Goal: Transaction & Acquisition: Book appointment/travel/reservation

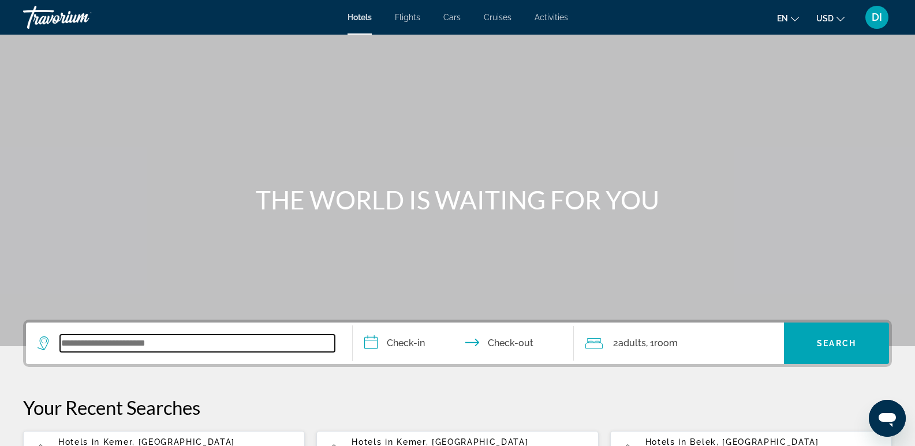
click at [155, 344] on input "Search widget" at bounding box center [197, 343] width 275 height 17
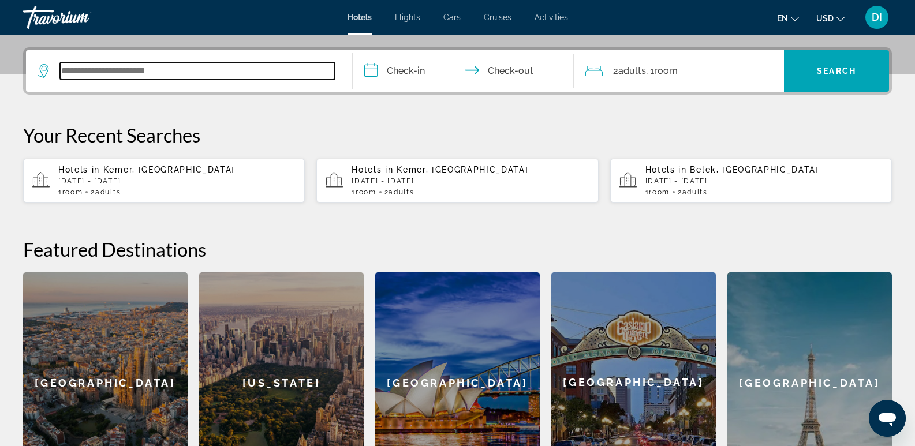
scroll to position [201, 0]
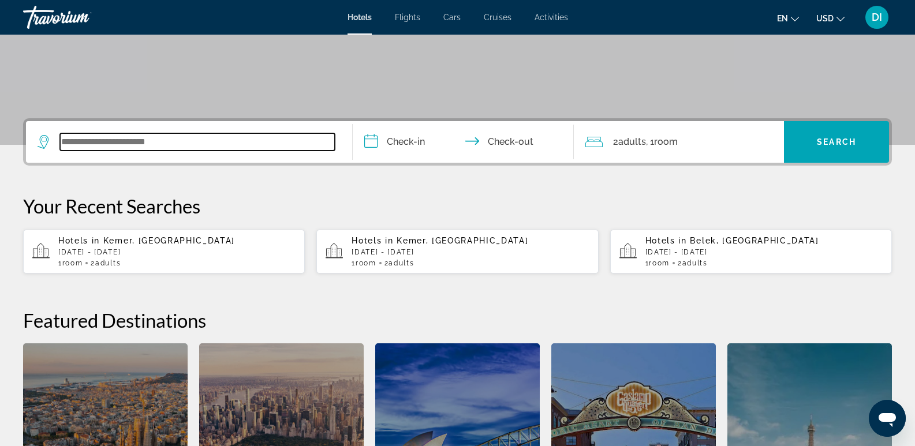
click at [116, 138] on input "Search widget" at bounding box center [197, 141] width 275 height 17
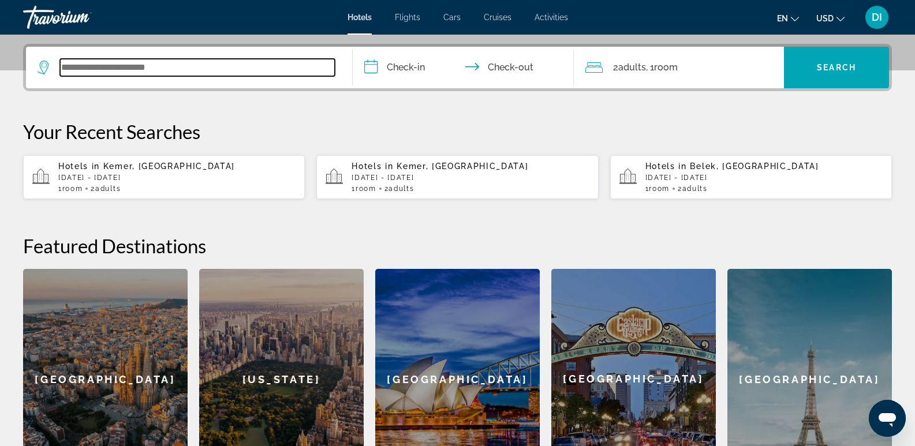
scroll to position [282, 0]
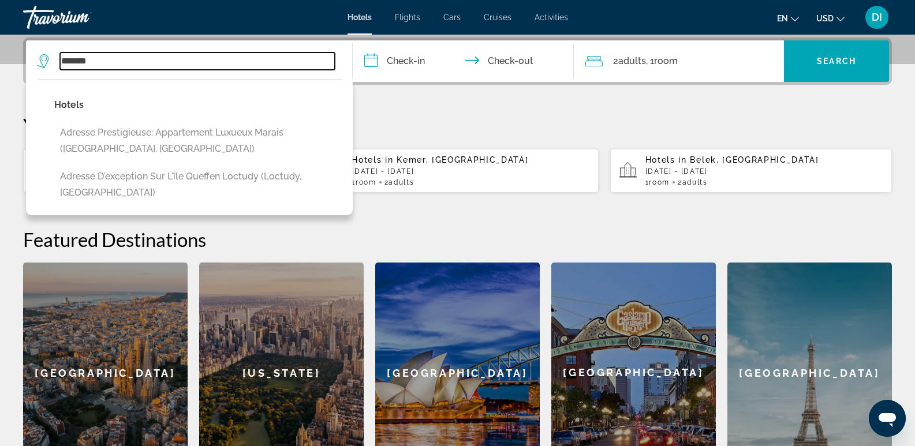
drag, startPoint x: 104, startPoint y: 58, endPoint x: 59, endPoint y: 60, distance: 45.6
click at [59, 60] on div "*******" at bounding box center [186, 61] width 297 height 17
type input "***"
click at [406, 63] on input "**********" at bounding box center [466, 62] width 226 height 45
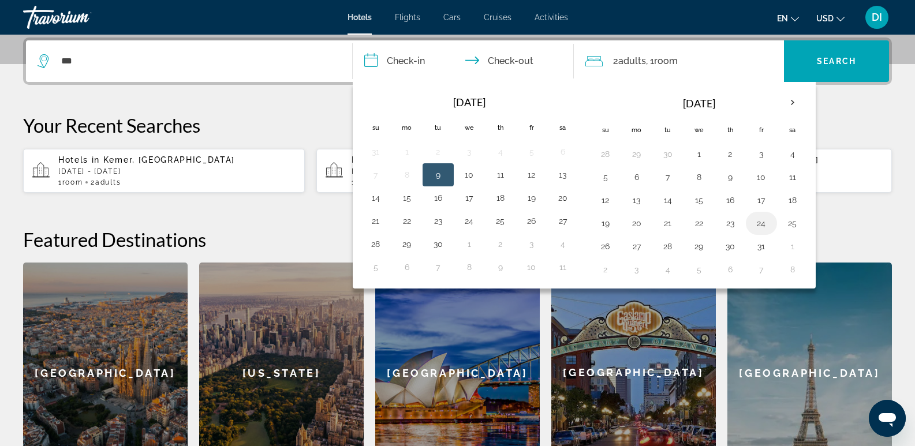
click at [756, 222] on button "24" at bounding box center [761, 223] width 18 height 16
click at [520, 57] on input "**********" at bounding box center [466, 62] width 226 height 45
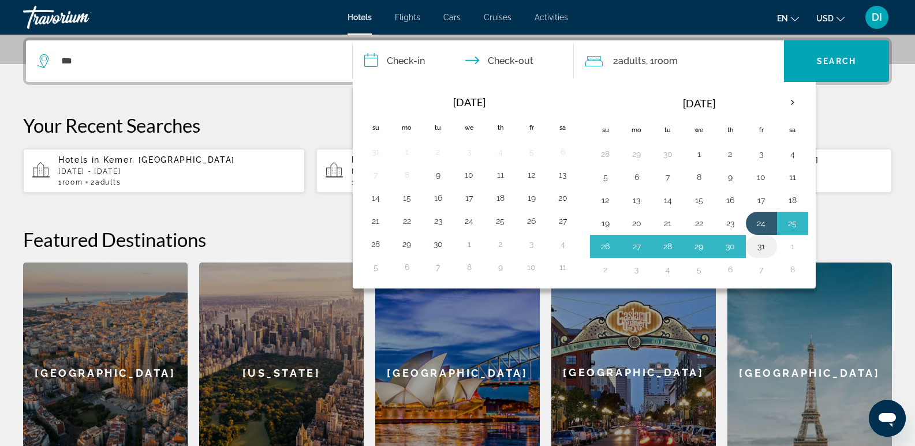
click at [764, 243] on button "31" at bounding box center [761, 246] width 18 height 16
type input "**********"
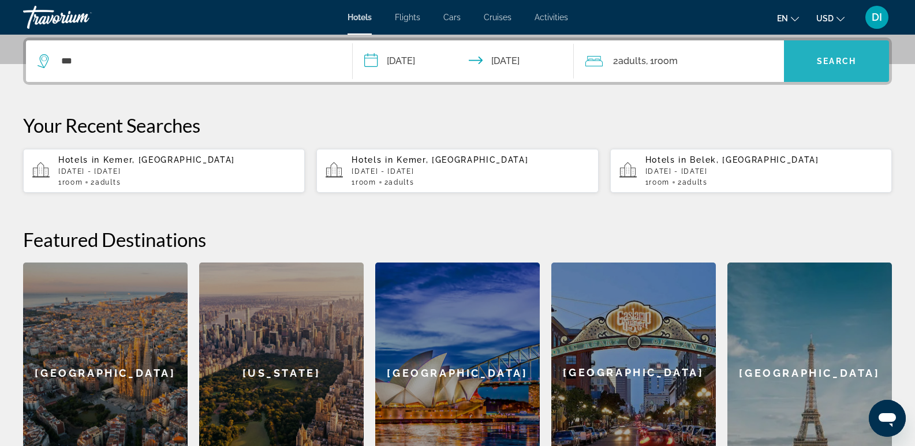
click at [844, 57] on span "Search" at bounding box center [835, 61] width 39 height 9
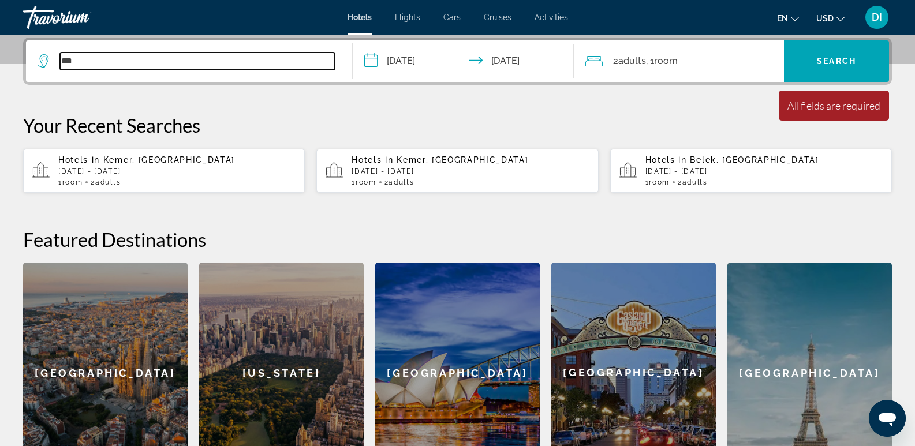
drag, startPoint x: 79, startPoint y: 63, endPoint x: 66, endPoint y: 62, distance: 12.8
click at [66, 62] on input "***" at bounding box center [197, 61] width 275 height 17
click at [108, 65] on input "***" at bounding box center [197, 61] width 275 height 17
drag, startPoint x: 104, startPoint y: 64, endPoint x: 63, endPoint y: 62, distance: 41.6
click at [63, 62] on input "***" at bounding box center [197, 61] width 275 height 17
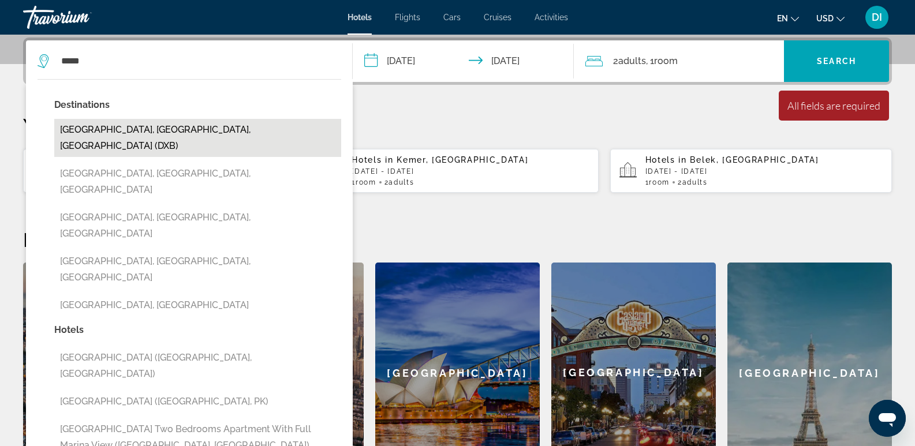
click at [242, 126] on button "[GEOGRAPHIC_DATA], [GEOGRAPHIC_DATA], [GEOGRAPHIC_DATA] (DXB)" at bounding box center [197, 138] width 287 height 38
type input "**********"
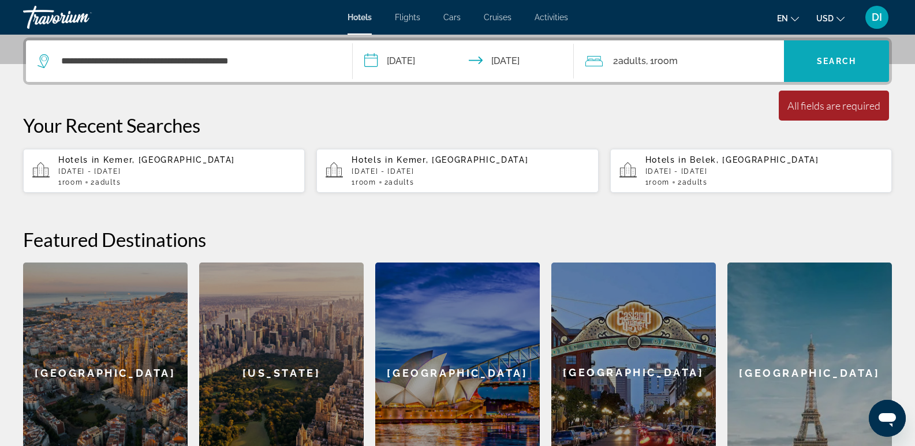
click at [838, 61] on span "Search" at bounding box center [835, 61] width 39 height 9
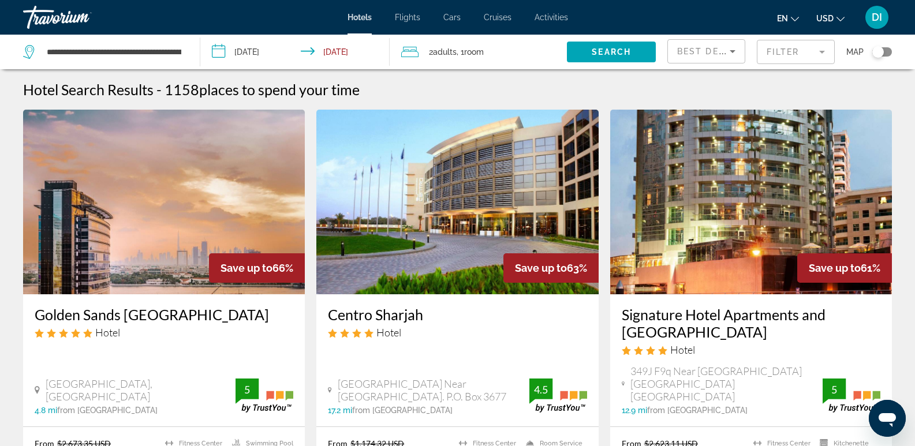
click at [705, 46] on div "Best Deals" at bounding box center [703, 51] width 53 height 14
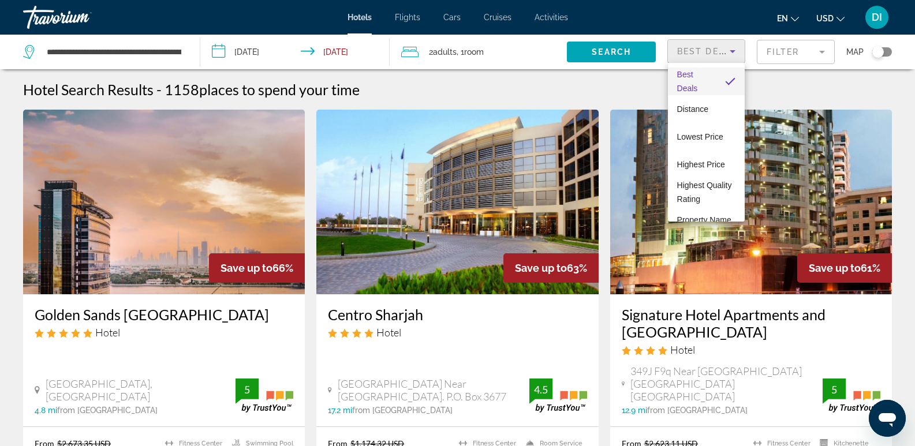
click at [900, 123] on div at bounding box center [457, 223] width 915 height 446
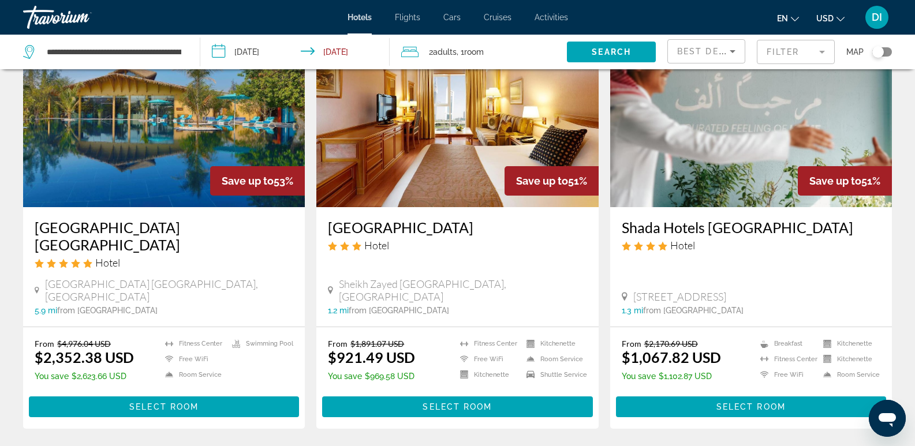
scroll to position [1500, 0]
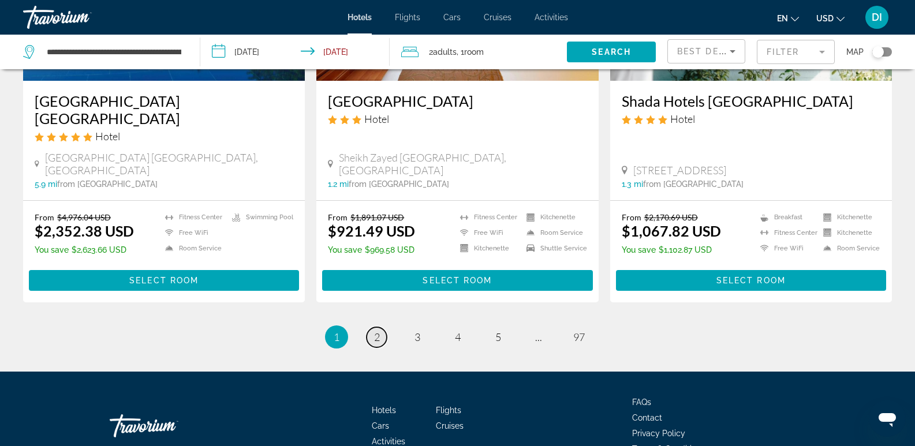
click at [376, 331] on span "2" at bounding box center [377, 337] width 6 height 13
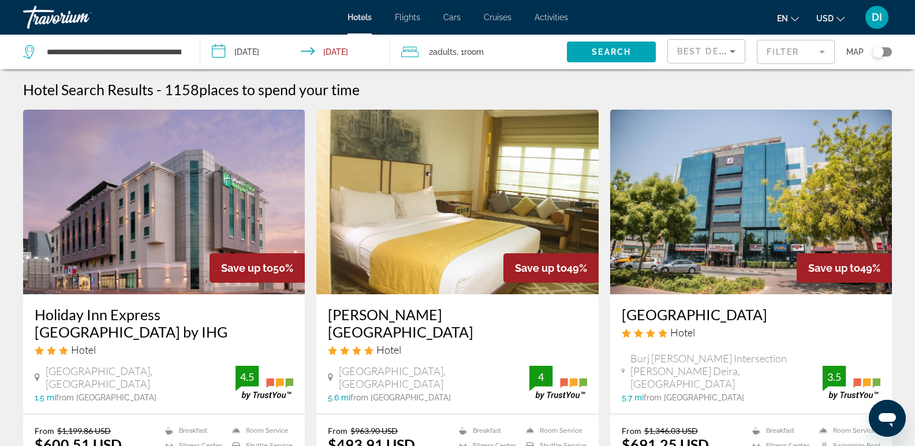
click at [889, 51] on div "Toggle map" at bounding box center [882, 51] width 20 height 9
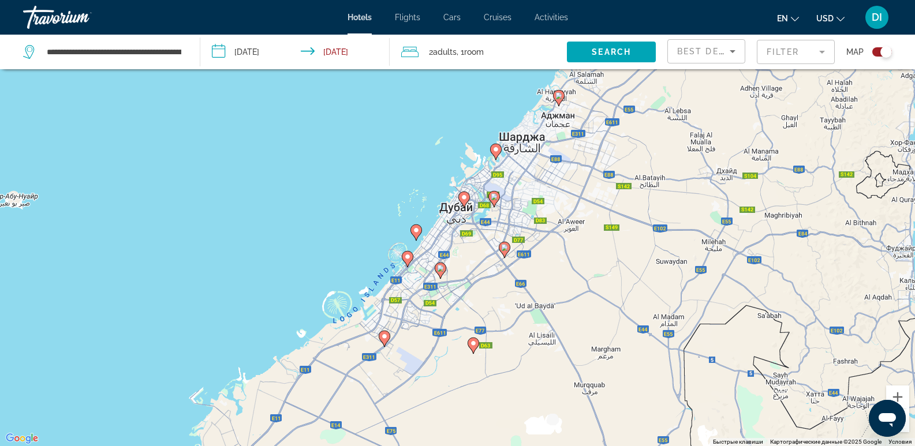
click at [560, 95] on image "Main content" at bounding box center [558, 95] width 7 height 7
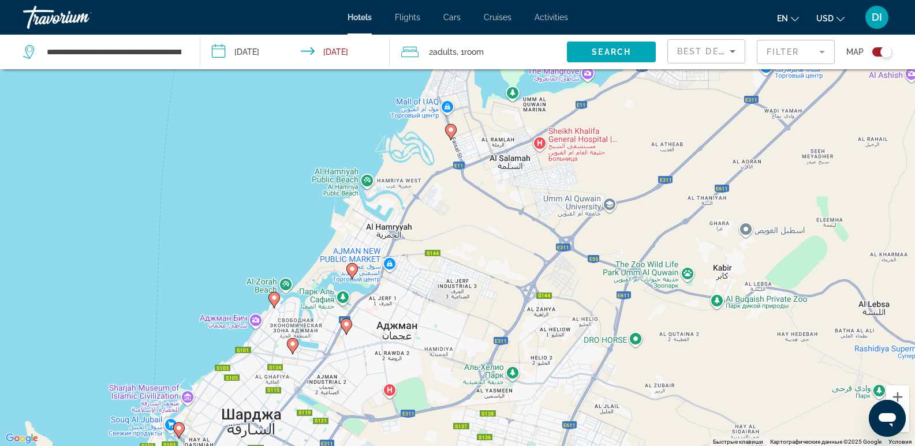
drag, startPoint x: 392, startPoint y: 313, endPoint x: 338, endPoint y: 366, distance: 76.7
click at [338, 366] on div "Чтобы активировать перетаскивание с помощью клавиатуры, нажмите Alt + Ввод. Пос…" at bounding box center [457, 223] width 915 height 446
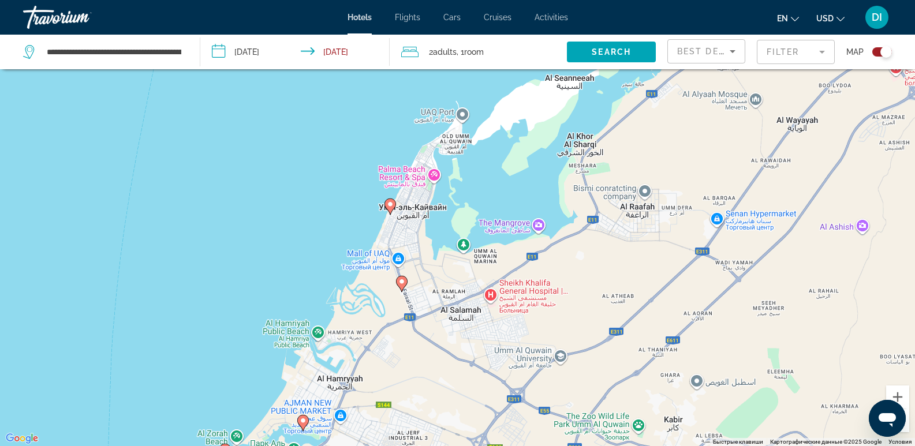
drag, startPoint x: 422, startPoint y: 152, endPoint x: 372, endPoint y: 305, distance: 160.9
click at [372, 305] on div "Чтобы активировать перетаскивание с помощью клавиатуры, нажмите Alt + Ввод. Пос…" at bounding box center [457, 223] width 915 height 446
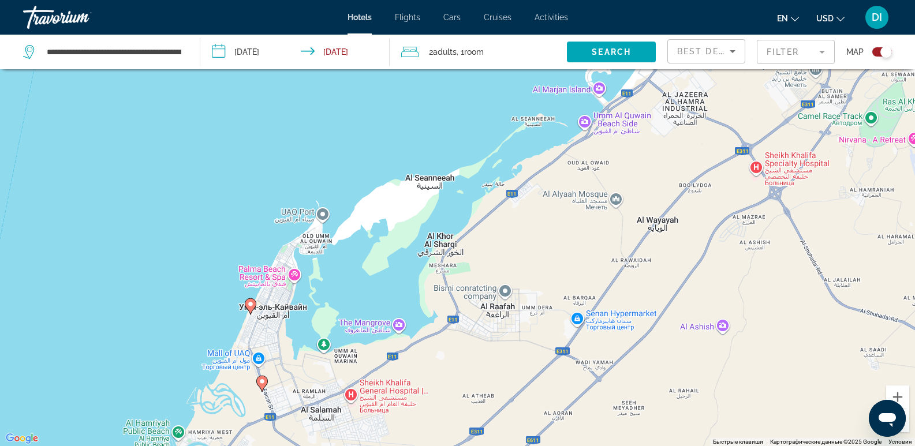
drag, startPoint x: 508, startPoint y: 185, endPoint x: 349, endPoint y: 290, distance: 190.3
click at [349, 290] on div "Чтобы активировать перетаскивание с помощью клавиатуры, нажмите Alt + Ввод. Пос…" at bounding box center [457, 223] width 915 height 446
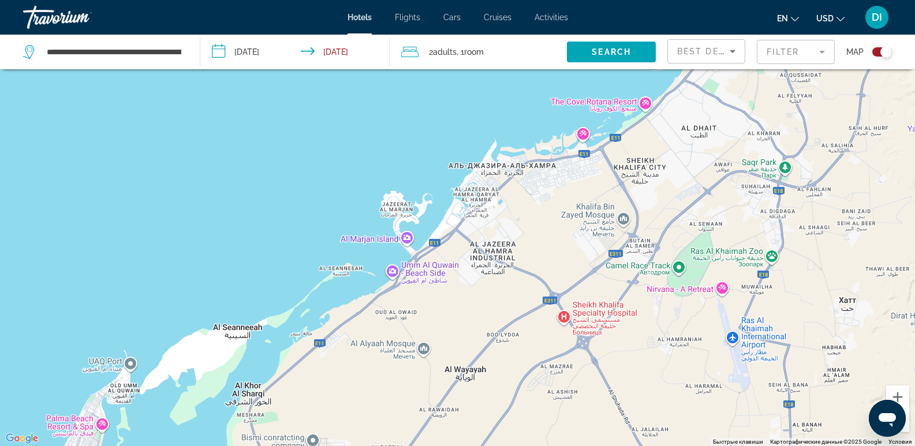
drag, startPoint x: 655, startPoint y: 158, endPoint x: 486, endPoint y: 304, distance: 223.4
click at [486, 304] on div "Чтобы активировать перетаскивание с помощью клавиатуры, нажмите Alt + Ввод. Пос…" at bounding box center [457, 223] width 915 height 446
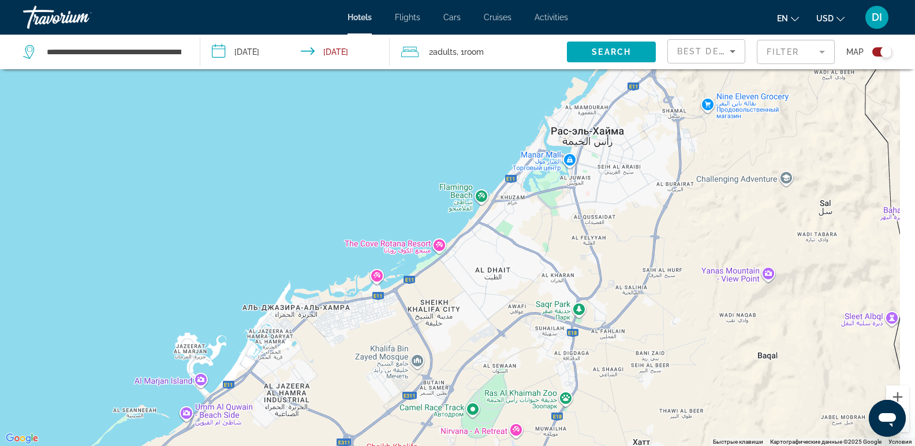
drag, startPoint x: 685, startPoint y: 158, endPoint x: 466, endPoint y: 310, distance: 267.1
click at [466, 310] on div "Чтобы активировать перетаскивание с помощью клавиатуры, нажмите Alt + Ввод. Пос…" at bounding box center [457, 223] width 915 height 446
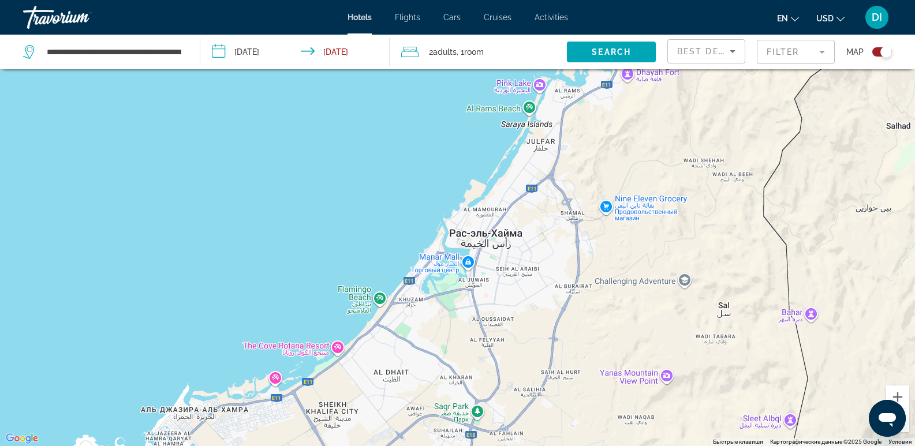
drag, startPoint x: 673, startPoint y: 158, endPoint x: 535, endPoint y: 300, distance: 198.7
click at [535, 300] on div "Main content" at bounding box center [457, 223] width 915 height 446
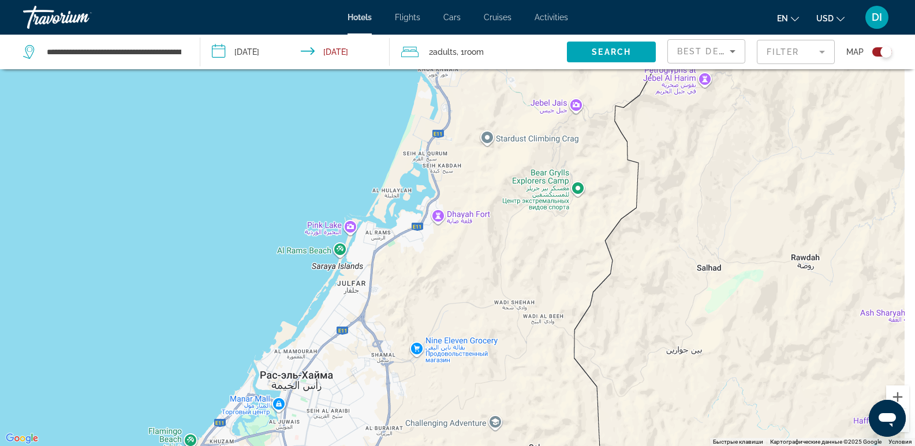
drag, startPoint x: 628, startPoint y: 177, endPoint x: 485, endPoint y: 278, distance: 175.5
click at [485, 280] on div "Main content" at bounding box center [457, 223] width 915 height 446
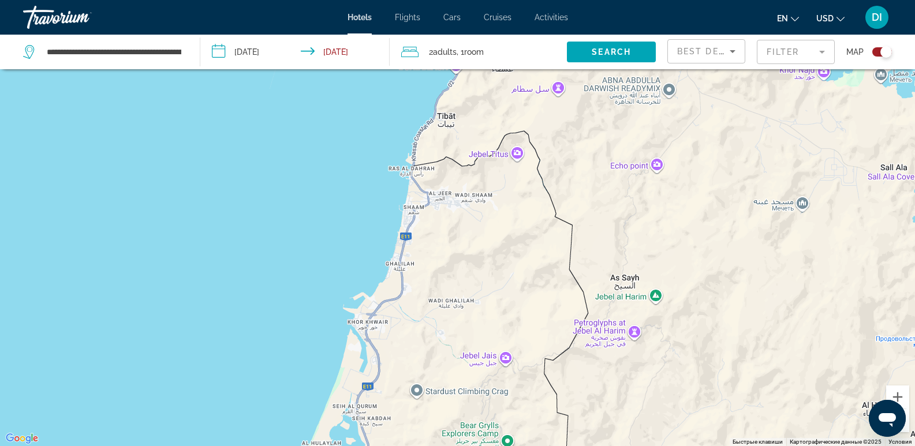
drag, startPoint x: 478, startPoint y: 176, endPoint x: 406, endPoint y: 440, distance: 273.9
click at [406, 440] on div "Main content" at bounding box center [457, 223] width 915 height 446
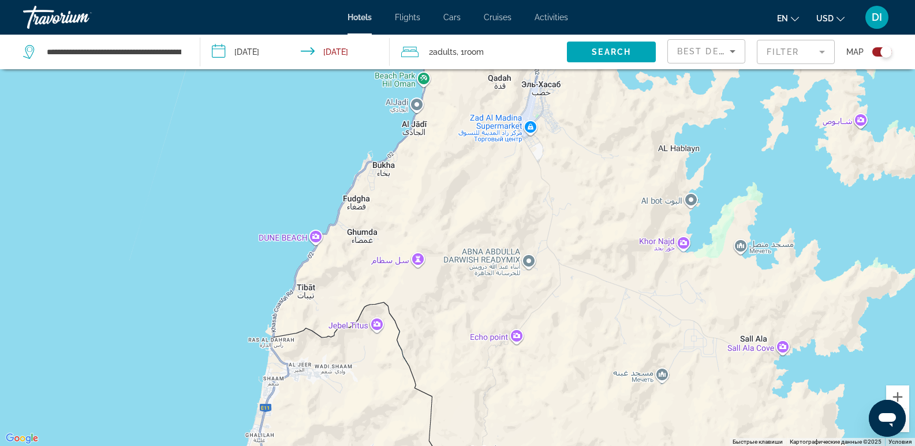
drag, startPoint x: 705, startPoint y: 240, endPoint x: 569, endPoint y: 399, distance: 209.2
click at [569, 399] on div "Main content" at bounding box center [457, 223] width 915 height 446
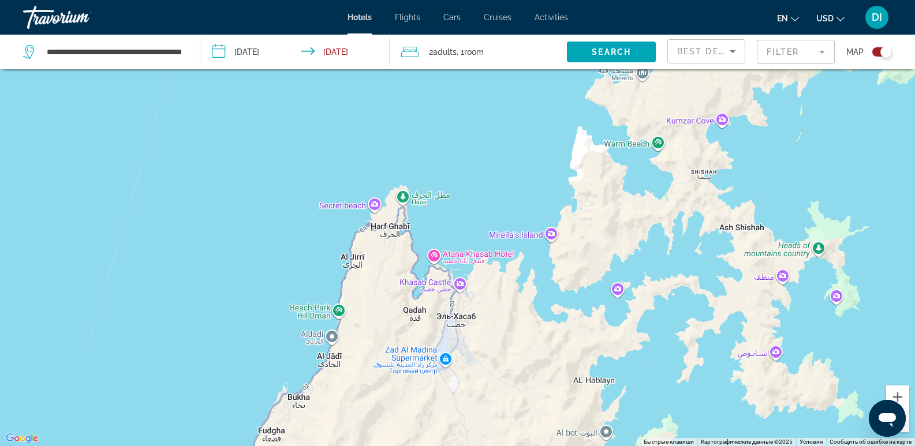
drag, startPoint x: 505, startPoint y: 164, endPoint x: 427, endPoint y: 395, distance: 244.1
click at [427, 395] on div "Main content" at bounding box center [457, 223] width 915 height 446
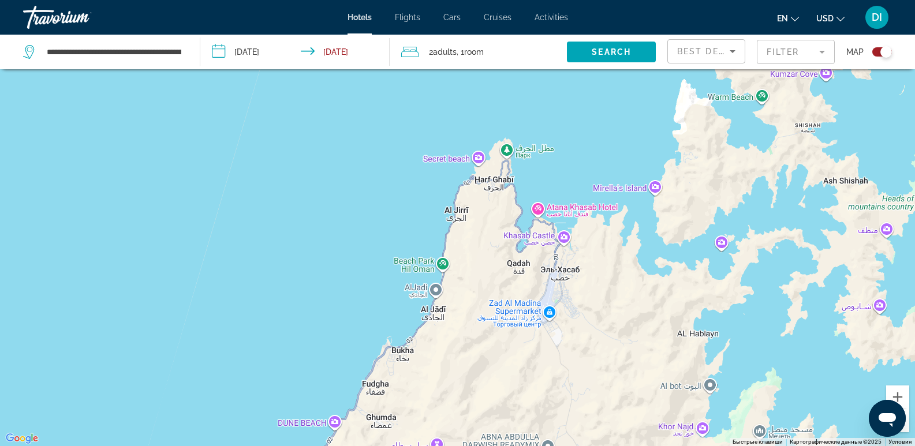
drag, startPoint x: 593, startPoint y: 220, endPoint x: 709, endPoint y: 151, distance: 135.1
click at [708, 157] on div "Main content" at bounding box center [457, 223] width 915 height 446
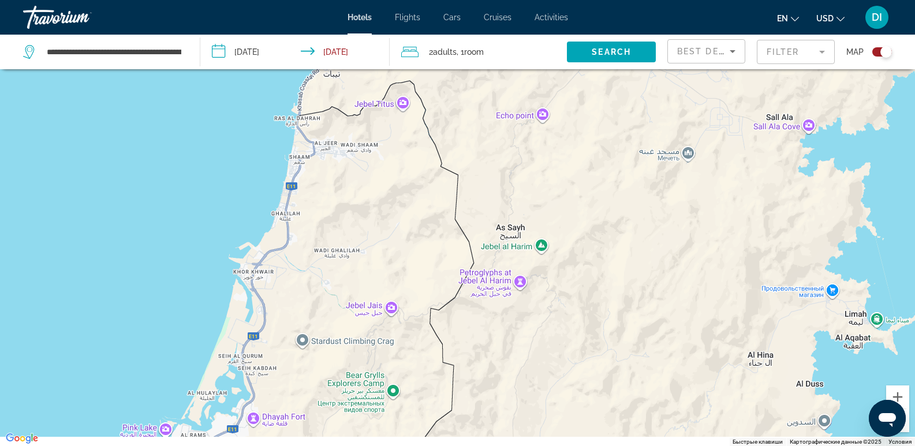
drag, startPoint x: 537, startPoint y: 388, endPoint x: 478, endPoint y: 58, distance: 335.3
click at [478, 58] on div "**********" at bounding box center [457, 257] width 915 height 515
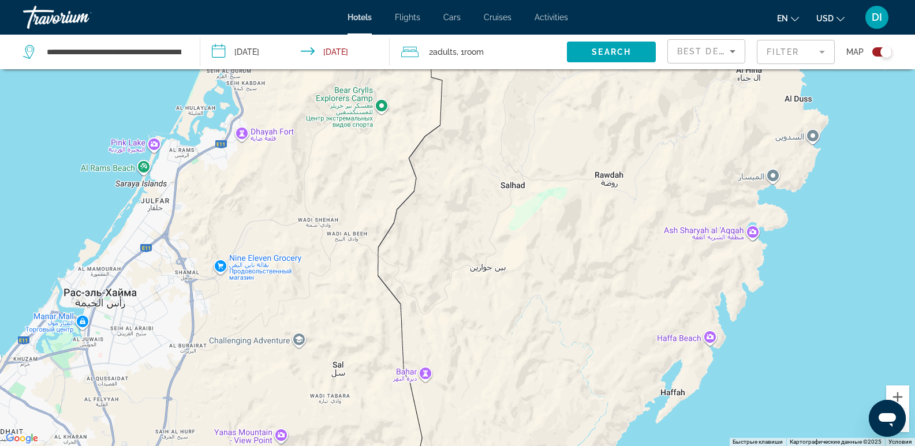
drag, startPoint x: 549, startPoint y: 320, endPoint x: 530, endPoint y: 76, distance: 244.8
click at [530, 76] on div "Main content" at bounding box center [457, 223] width 915 height 446
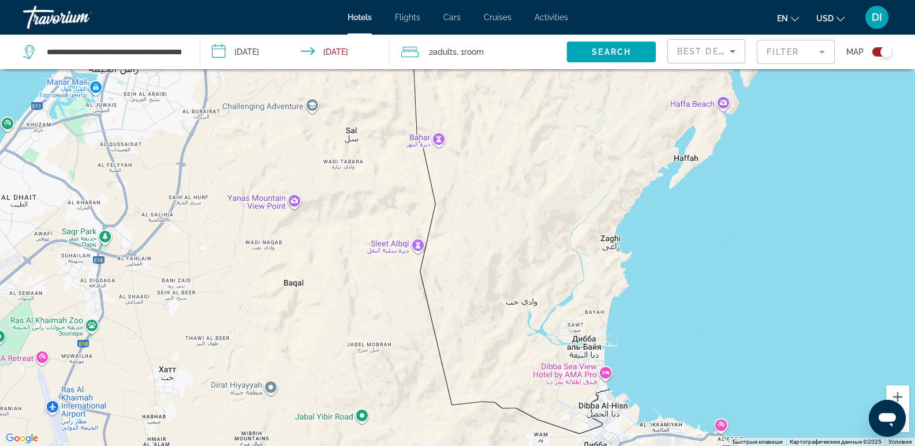
drag, startPoint x: 559, startPoint y: 355, endPoint x: 563, endPoint y: 126, distance: 229.7
click at [563, 126] on div "Main content" at bounding box center [457, 223] width 915 height 446
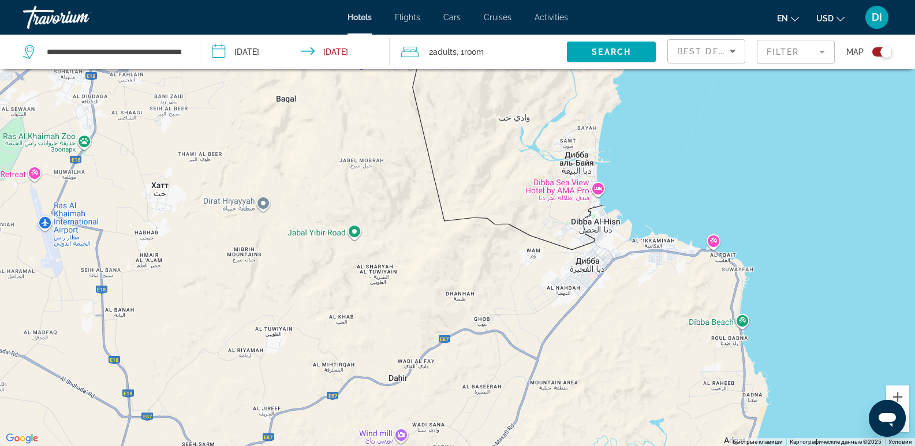
drag, startPoint x: 512, startPoint y: 366, endPoint x: 509, endPoint y: 151, distance: 215.8
click at [507, 166] on div "Main content" at bounding box center [457, 223] width 915 height 446
click at [508, 155] on div "Main content" at bounding box center [457, 223] width 915 height 446
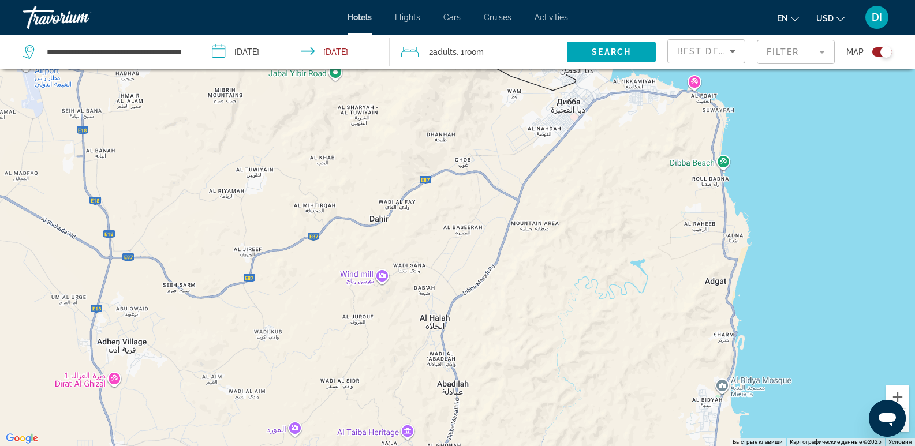
drag, startPoint x: 617, startPoint y: 379, endPoint x: 587, endPoint y: 177, distance: 204.2
click at [587, 180] on div "Main content" at bounding box center [457, 223] width 915 height 446
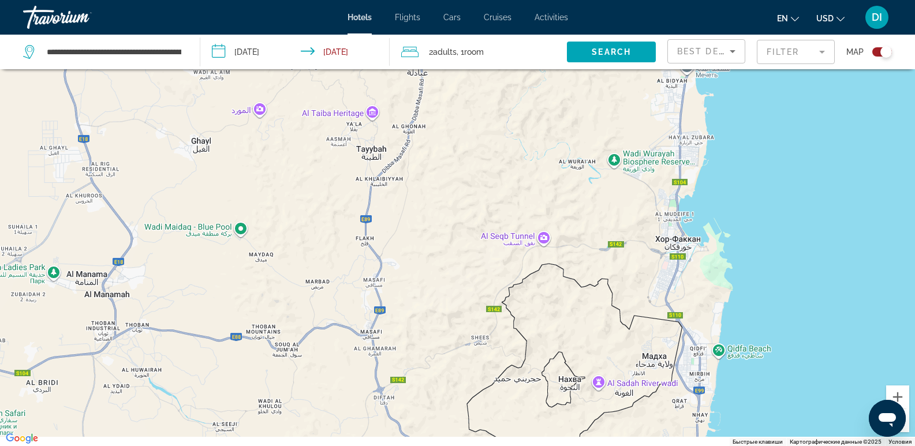
drag, startPoint x: 593, startPoint y: 349, endPoint x: 571, endPoint y: 158, distance: 191.7
click at [571, 158] on div "Main content" at bounding box center [457, 223] width 915 height 446
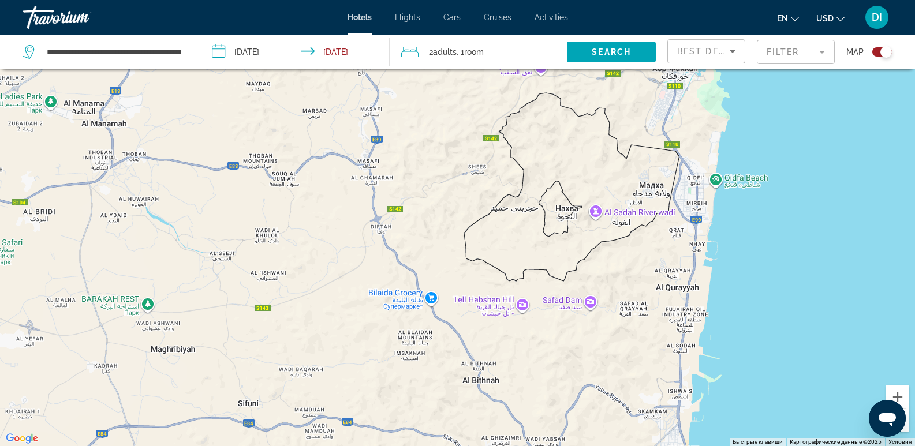
drag, startPoint x: 582, startPoint y: 366, endPoint x: 594, endPoint y: 170, distance: 196.6
click at [594, 171] on div "Main content" at bounding box center [457, 223] width 915 height 446
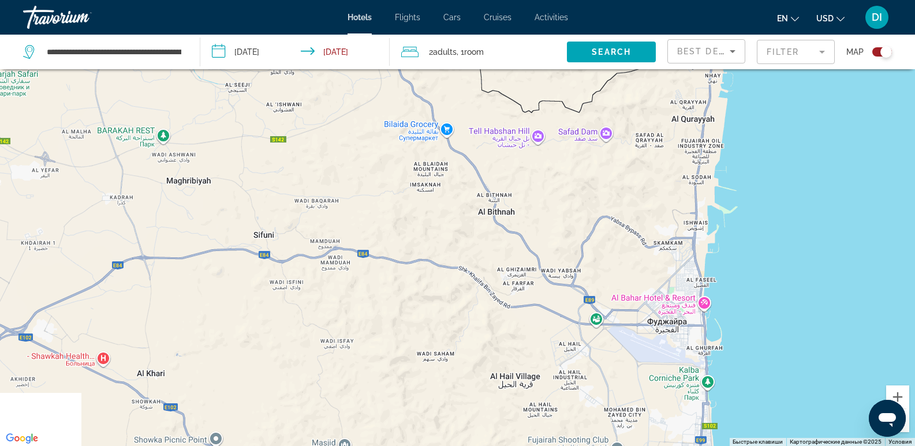
drag, startPoint x: 613, startPoint y: 428, endPoint x: 585, endPoint y: 235, distance: 194.7
click at [585, 235] on div "Main content" at bounding box center [457, 223] width 915 height 446
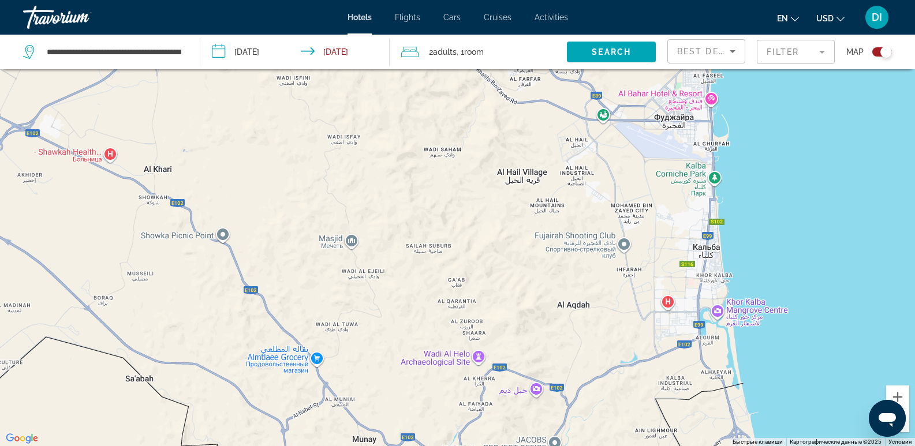
drag, startPoint x: 591, startPoint y: 392, endPoint x: 638, endPoint y: 216, distance: 182.2
click at [634, 254] on div "Main content" at bounding box center [457, 223] width 915 height 446
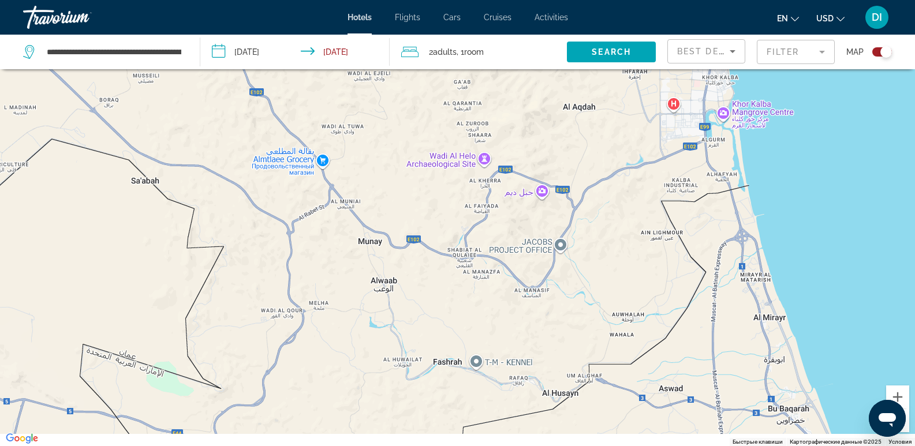
drag, startPoint x: 693, startPoint y: 398, endPoint x: 594, endPoint y: 190, distance: 230.0
click at [597, 200] on div "Main content" at bounding box center [457, 223] width 915 height 446
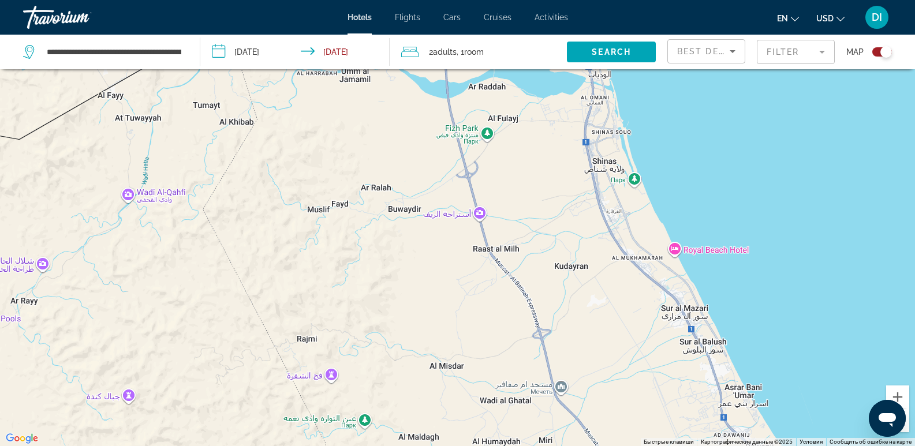
drag, startPoint x: 691, startPoint y: 398, endPoint x: 514, endPoint y: 158, distance: 299.1
click at [515, 162] on div "Main content" at bounding box center [457, 223] width 915 height 446
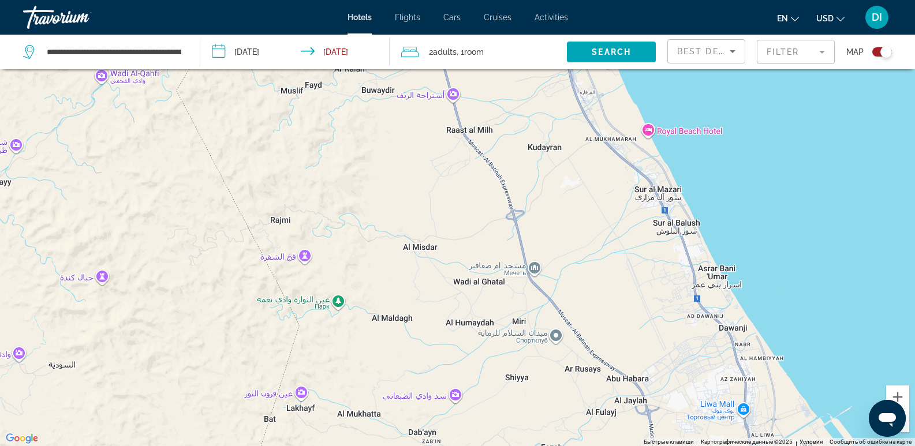
drag, startPoint x: 629, startPoint y: 400, endPoint x: 593, endPoint y: 252, distance: 152.5
click at [594, 253] on div "Main content" at bounding box center [457, 223] width 915 height 446
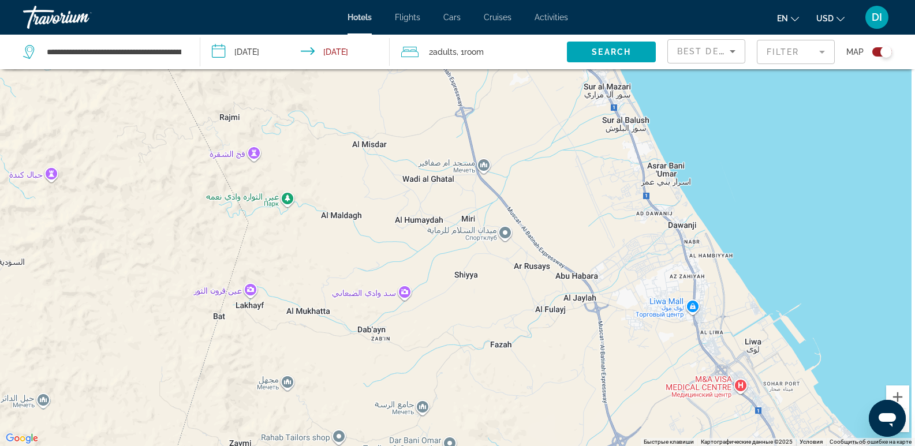
drag, startPoint x: 720, startPoint y: 383, endPoint x: 634, endPoint y: 305, distance: 116.0
click at [634, 305] on div "Main content" at bounding box center [457, 223] width 915 height 446
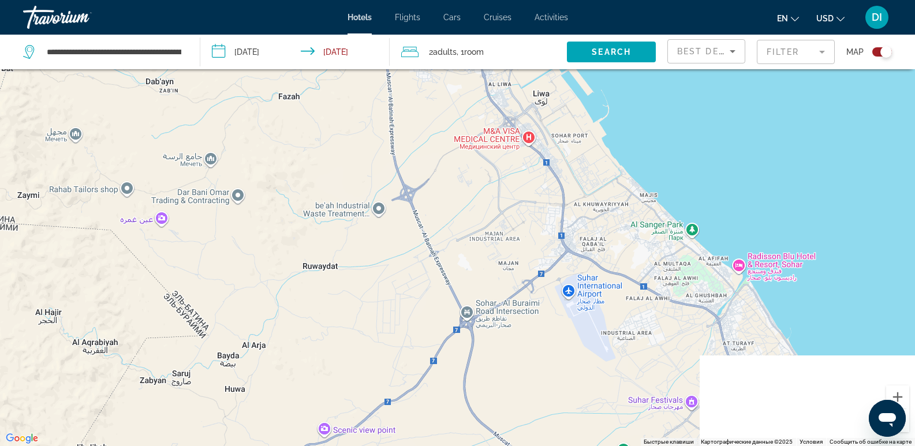
drag, startPoint x: 730, startPoint y: 389, endPoint x: 590, endPoint y: 197, distance: 238.3
click at [590, 197] on div "Main content" at bounding box center [457, 223] width 915 height 446
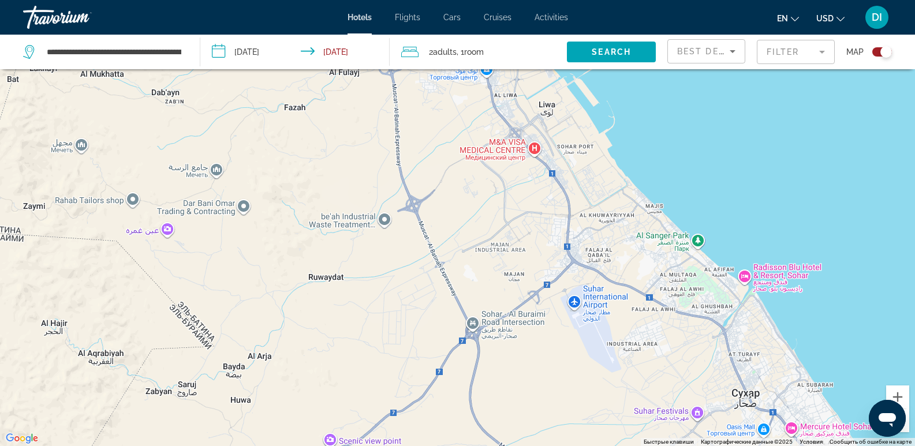
drag, startPoint x: 723, startPoint y: 352, endPoint x: 739, endPoint y: 378, distance: 30.3
click at [739, 378] on div "Main content" at bounding box center [457, 223] width 915 height 446
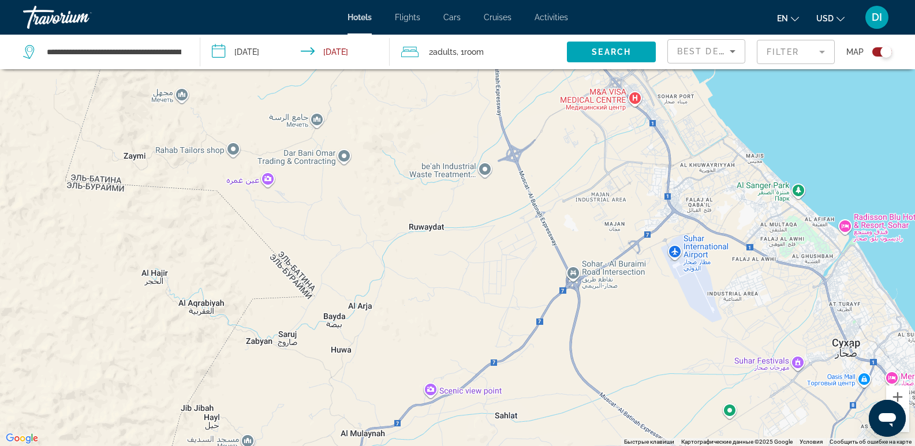
drag, startPoint x: 578, startPoint y: 204, endPoint x: 679, endPoint y: 88, distance: 154.2
click at [679, 88] on div "Main content" at bounding box center [457, 223] width 915 height 446
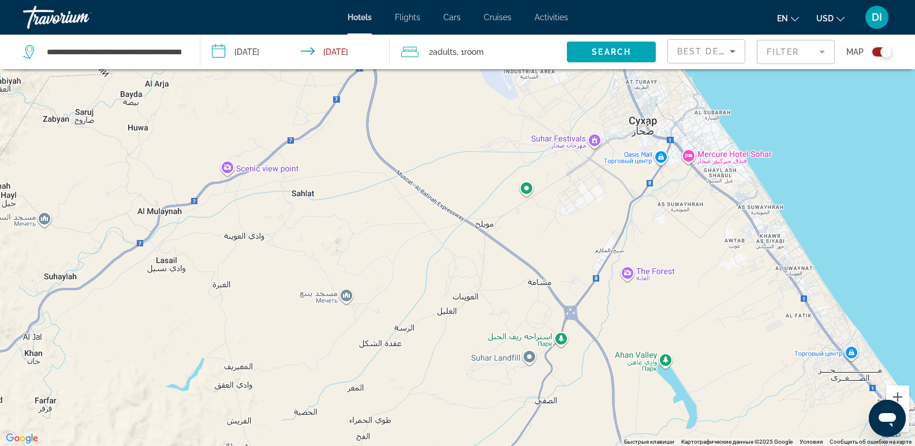
drag, startPoint x: 797, startPoint y: 360, endPoint x: 578, endPoint y: 165, distance: 293.0
click at [578, 166] on div "Main content" at bounding box center [457, 223] width 915 height 446
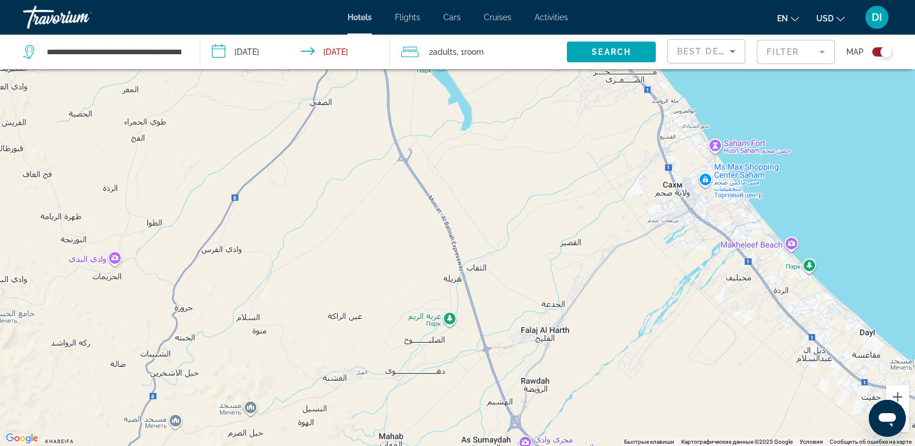
drag, startPoint x: 733, startPoint y: 359, endPoint x: 529, endPoint y: 177, distance: 273.8
click at [529, 177] on div "Main content" at bounding box center [457, 223] width 915 height 446
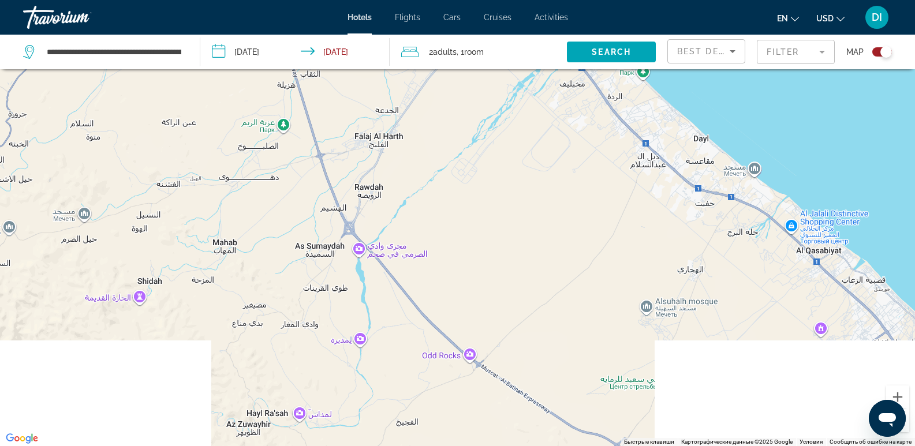
drag, startPoint x: 703, startPoint y: 361, endPoint x: 519, endPoint y: 149, distance: 280.2
click at [519, 149] on div "Main content" at bounding box center [457, 223] width 915 height 446
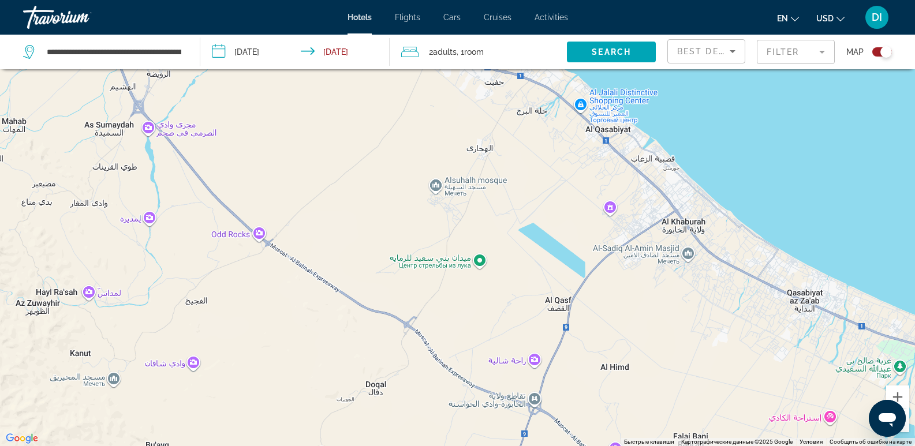
drag, startPoint x: 770, startPoint y: 398, endPoint x: 512, endPoint y: 155, distance: 354.3
click at [513, 158] on div "Main content" at bounding box center [457, 223] width 915 height 446
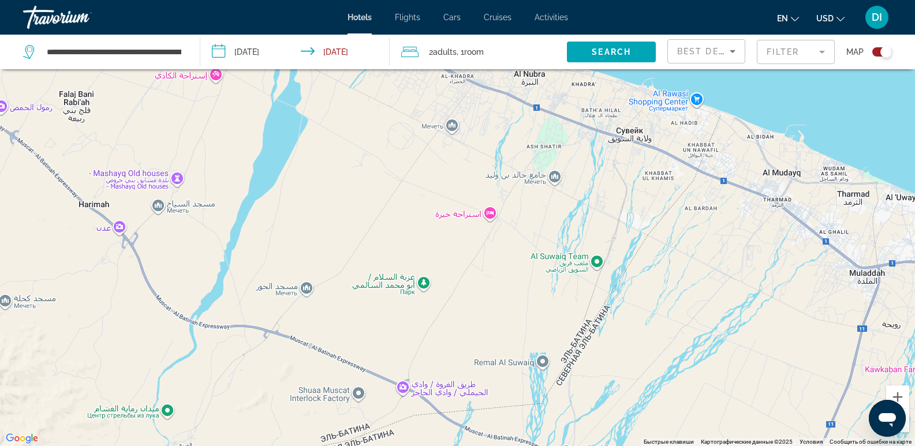
drag, startPoint x: 769, startPoint y: 217, endPoint x: 308, endPoint y: 201, distance: 461.3
click at [308, 201] on div "Main content" at bounding box center [457, 223] width 915 height 446
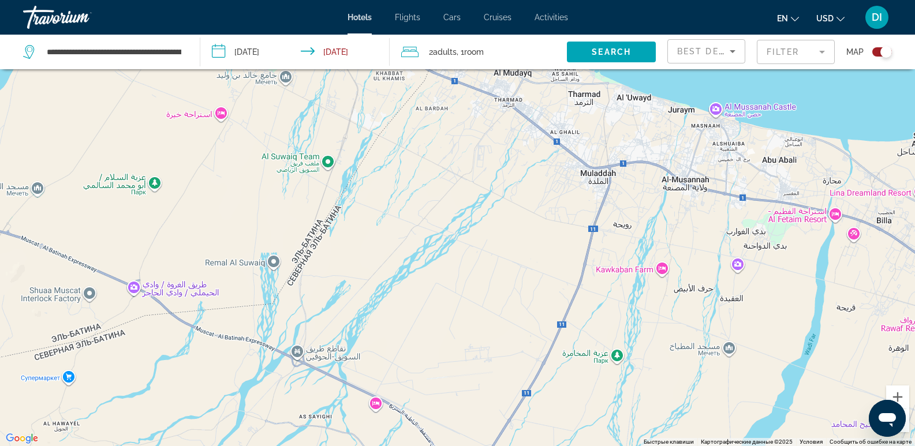
drag, startPoint x: 827, startPoint y: 272, endPoint x: 580, endPoint y: 20, distance: 352.9
click at [580, 21] on div "**********" at bounding box center [457, 154] width 915 height 446
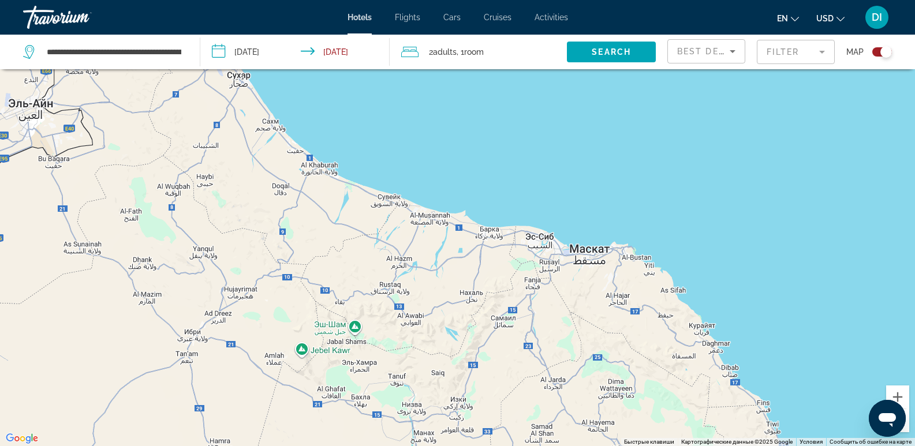
drag, startPoint x: 295, startPoint y: 324, endPoint x: 447, endPoint y: 289, distance: 155.8
click at [447, 289] on div "Чтобы активировать перетаскивание с помощью клавиатуры, нажмите Alt + Ввод. Пос…" at bounding box center [457, 223] width 915 height 446
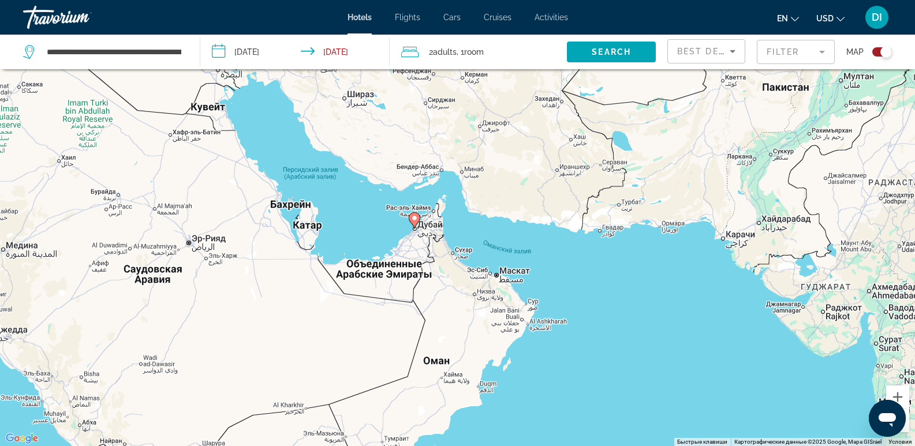
drag, startPoint x: 424, startPoint y: 411, endPoint x: 444, endPoint y: 355, distance: 59.0
click at [444, 355] on div "Чтобы активировать перетаскивание с помощью клавиатуры, нажмите Alt + Ввод. Пос…" at bounding box center [457, 223] width 915 height 446
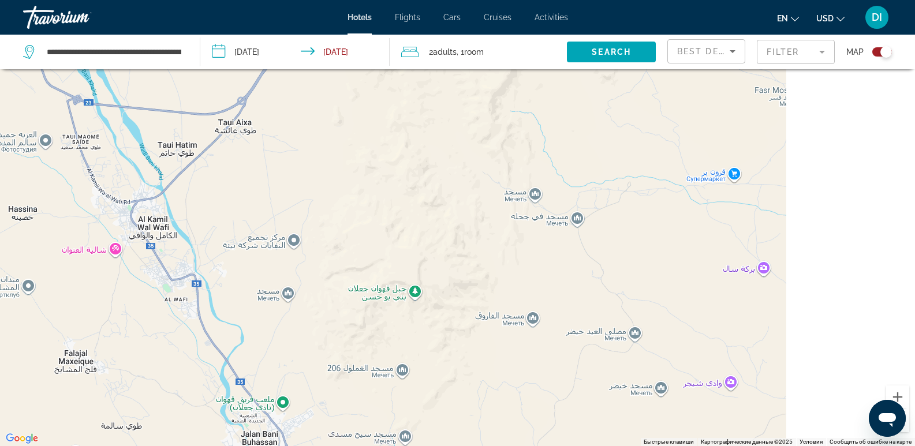
drag, startPoint x: 794, startPoint y: 264, endPoint x: 404, endPoint y: 284, distance: 390.0
click at [404, 284] on div "Main content" at bounding box center [457, 223] width 915 height 446
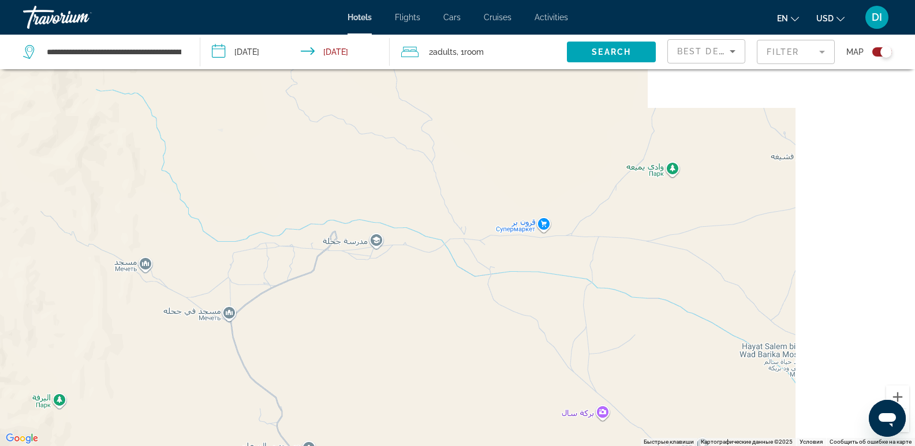
drag, startPoint x: 694, startPoint y: 226, endPoint x: 138, endPoint y: 379, distance: 576.9
click at [143, 379] on div "Main content" at bounding box center [457, 223] width 915 height 446
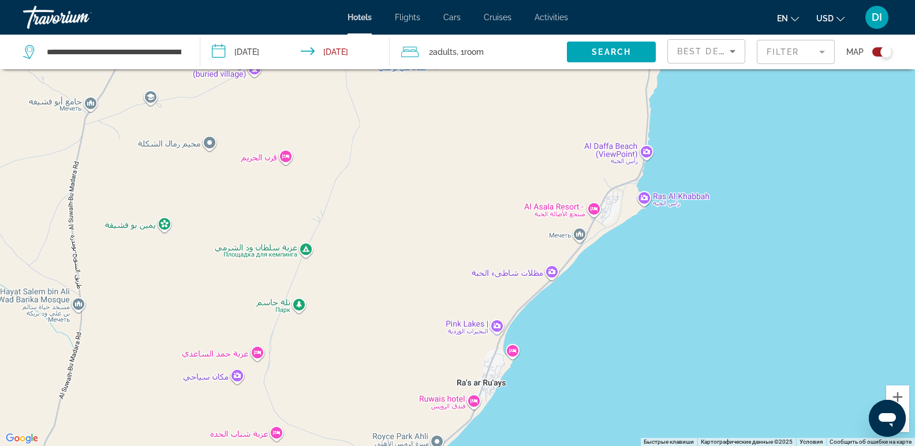
drag, startPoint x: 581, startPoint y: 289, endPoint x: 465, endPoint y: 187, distance: 154.2
click at [465, 187] on div "Main content" at bounding box center [457, 223] width 915 height 446
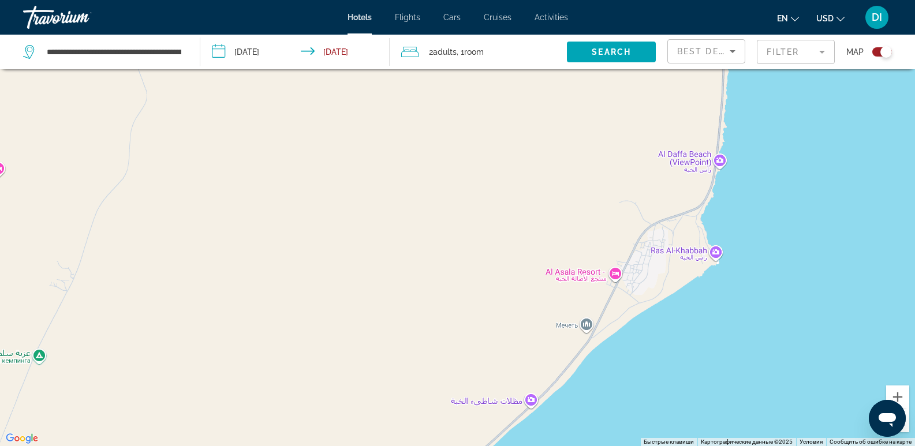
drag, startPoint x: 645, startPoint y: 226, endPoint x: 553, endPoint y: 388, distance: 187.1
click at [555, 387] on div "Main content" at bounding box center [457, 223] width 915 height 446
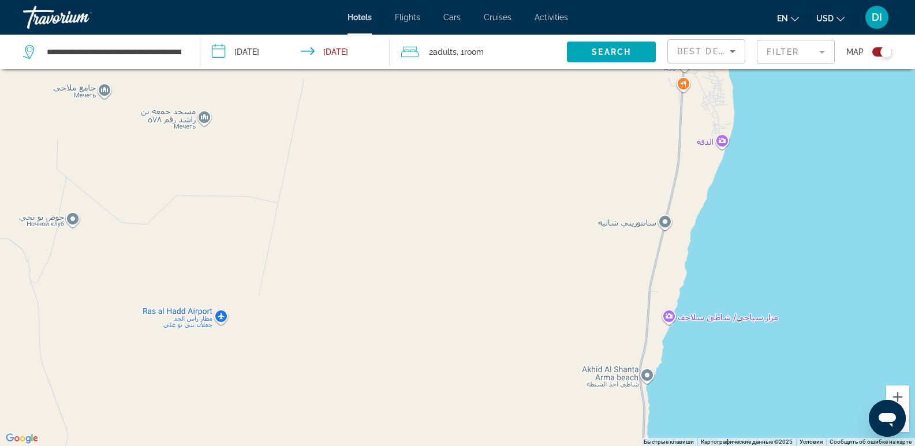
drag, startPoint x: 572, startPoint y: 241, endPoint x: 530, endPoint y: 469, distance: 231.1
click at [530, 377] on html "**********" at bounding box center [457, 154] width 915 height 446
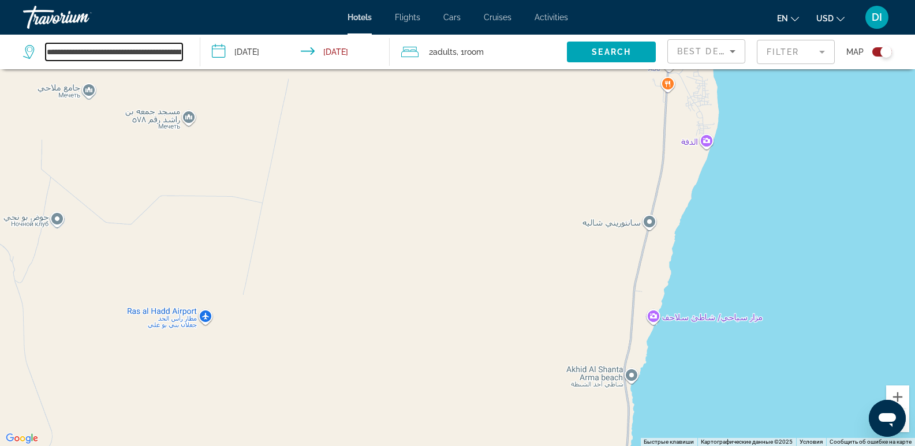
click at [123, 53] on input "**********" at bounding box center [114, 51] width 137 height 17
click at [133, 51] on input "**********" at bounding box center [114, 51] width 137 height 17
drag, startPoint x: 46, startPoint y: 51, endPoint x: 125, endPoint y: 57, distance: 79.8
click at [125, 57] on input "**********" at bounding box center [114, 51] width 137 height 17
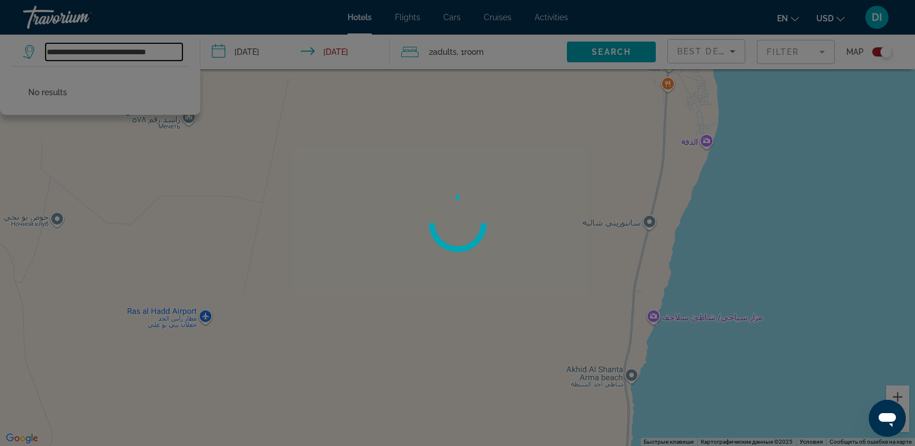
type input "**********"
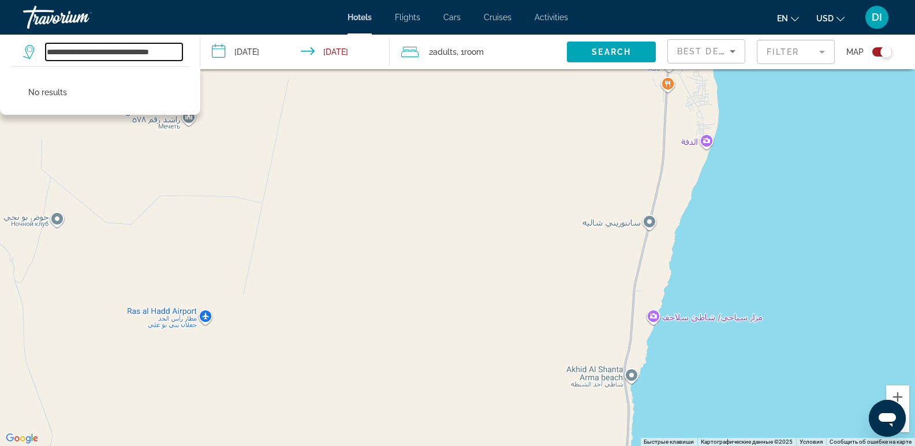
click at [151, 51] on input "**********" at bounding box center [114, 51] width 137 height 17
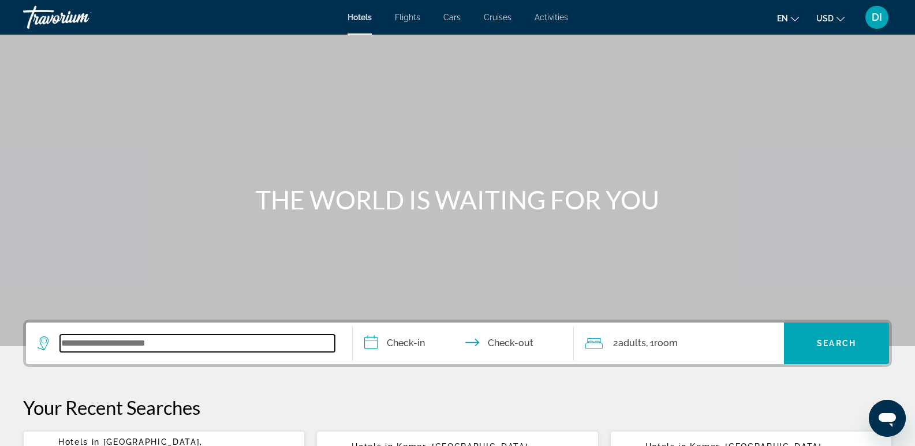
click at [94, 347] on input "Search widget" at bounding box center [197, 343] width 275 height 17
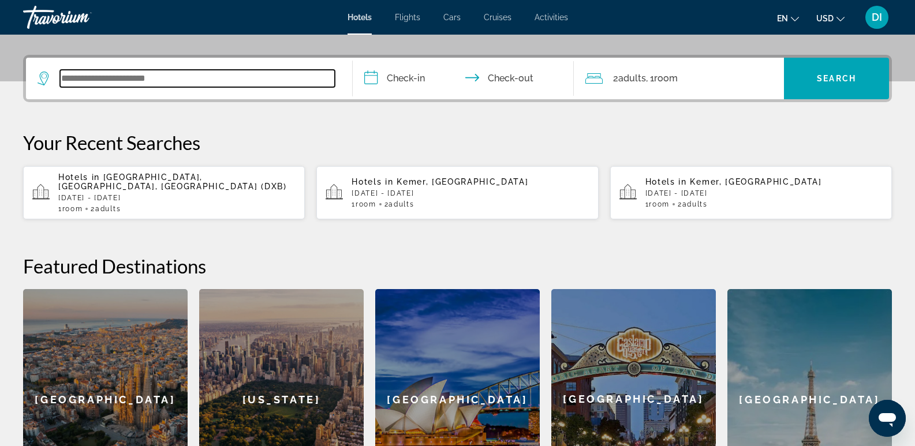
scroll to position [282, 0]
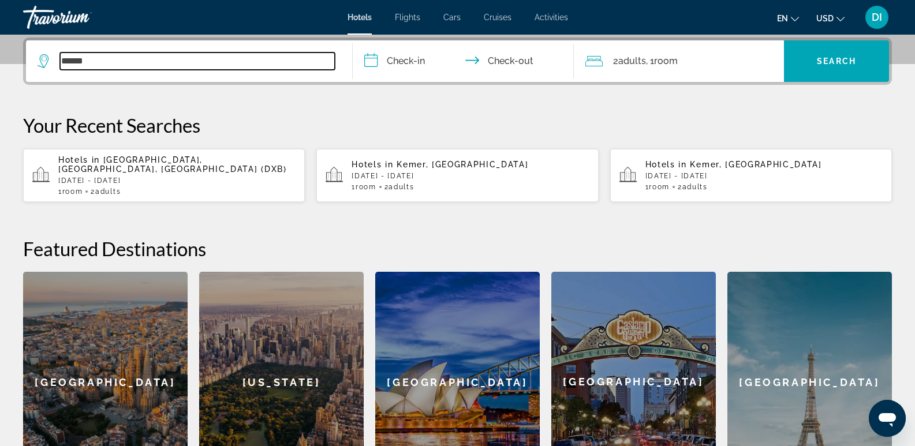
drag, startPoint x: 100, startPoint y: 61, endPoint x: 62, endPoint y: 59, distance: 37.5
click at [62, 59] on input "******" at bounding box center [197, 61] width 275 height 17
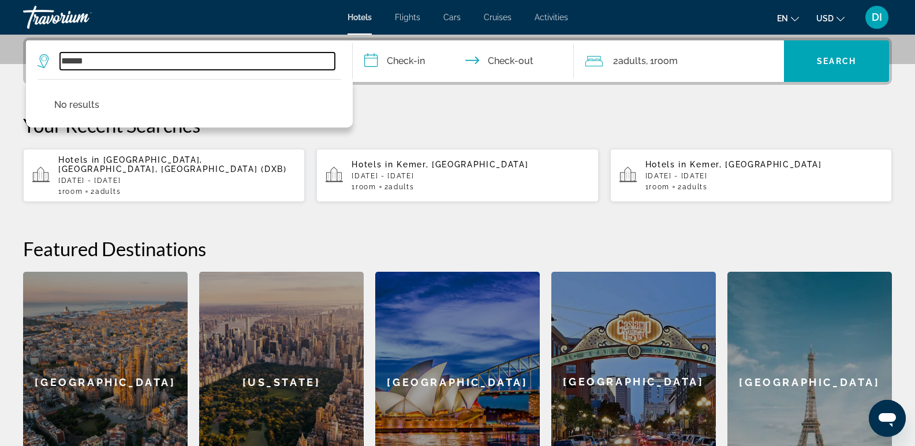
paste input "**"
type input "********"
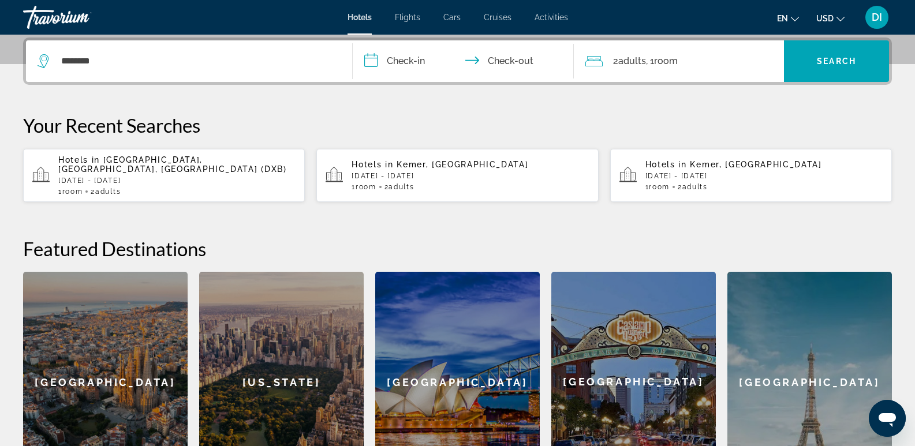
click at [421, 119] on p "Your Recent Searches" at bounding box center [457, 125] width 868 height 23
click at [844, 59] on span "Search" at bounding box center [835, 61] width 39 height 9
click at [397, 58] on input "**********" at bounding box center [466, 62] width 226 height 45
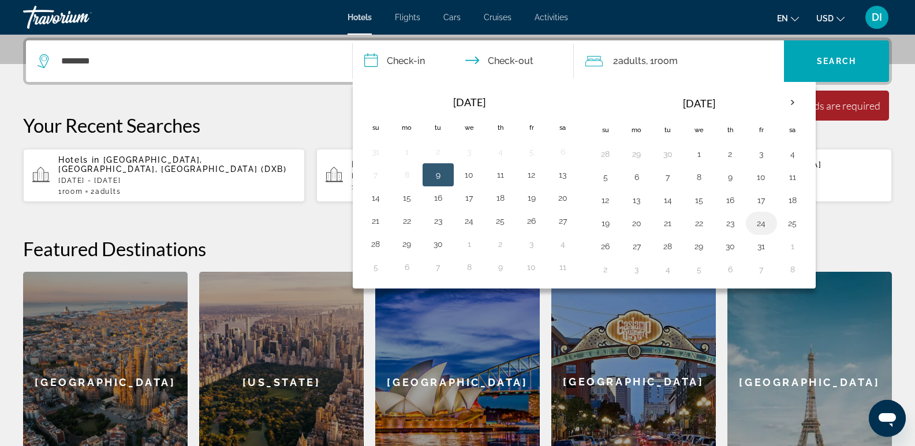
click at [760, 225] on button "24" at bounding box center [761, 223] width 18 height 16
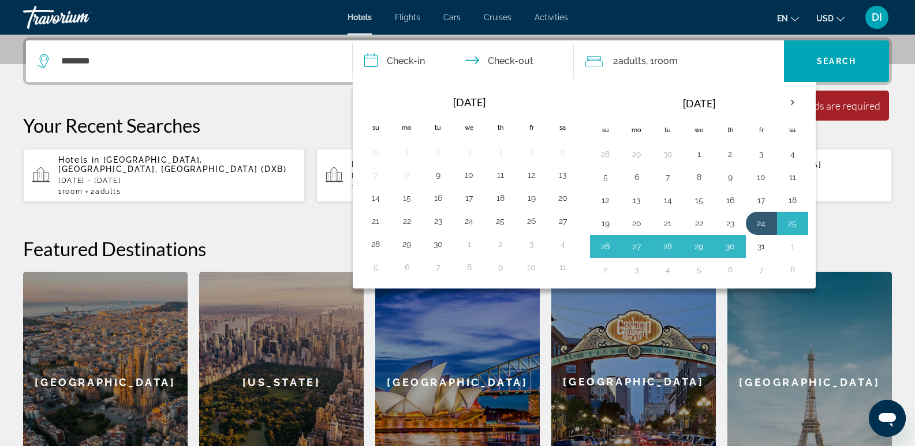
click at [761, 244] on button "31" at bounding box center [761, 246] width 18 height 16
type input "**********"
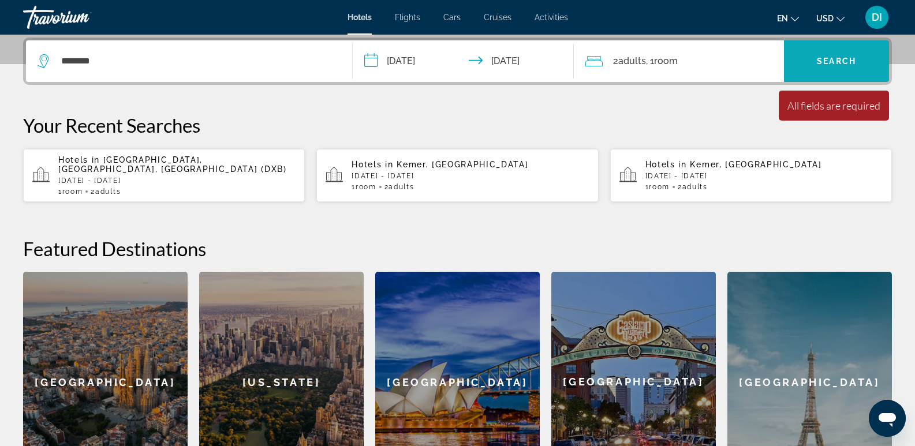
click at [839, 57] on span "Search" at bounding box center [835, 61] width 39 height 9
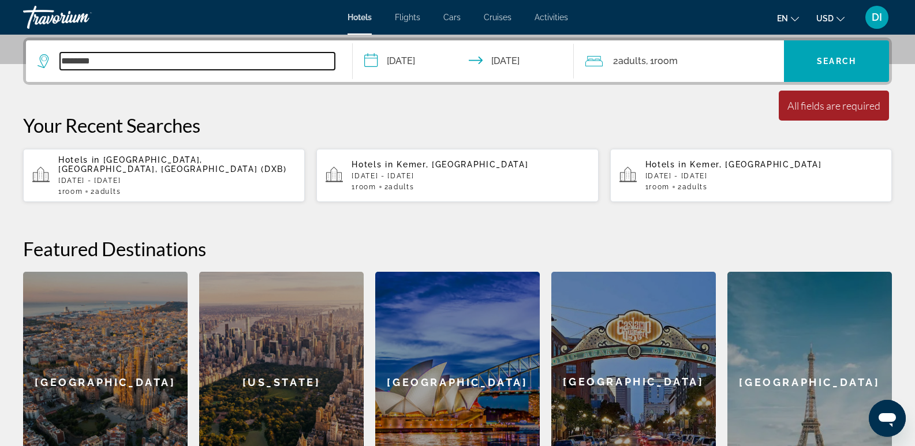
click at [81, 62] on input "********" at bounding box center [197, 61] width 275 height 17
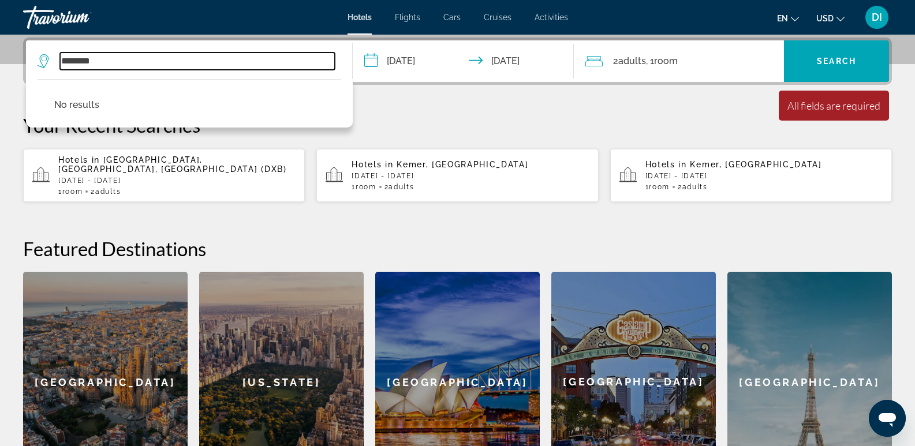
drag, startPoint x: 104, startPoint y: 64, endPoint x: 59, endPoint y: 58, distance: 45.4
click at [59, 58] on div "********" at bounding box center [186, 61] width 297 height 17
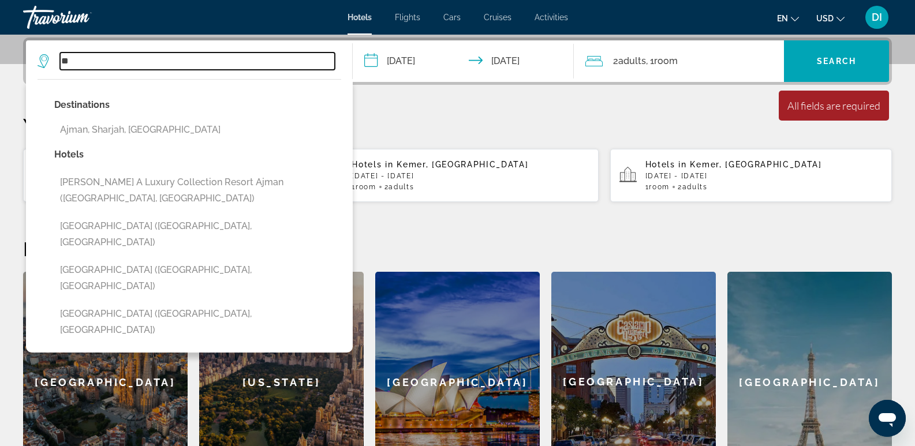
type input "*"
type input "***"
drag, startPoint x: 91, startPoint y: 65, endPoint x: 62, endPoint y: 63, distance: 28.9
click at [62, 63] on input "***" at bounding box center [197, 61] width 275 height 17
paste input "********"
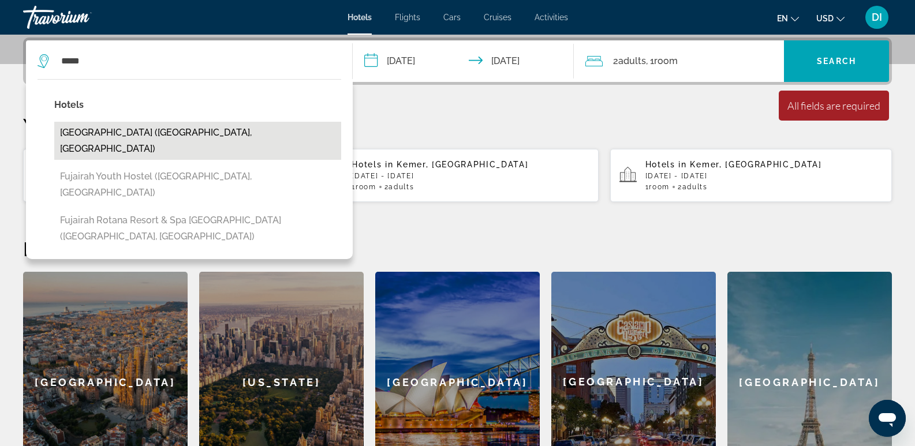
click at [179, 135] on button "[GEOGRAPHIC_DATA] ([GEOGRAPHIC_DATA], [GEOGRAPHIC_DATA])" at bounding box center [197, 141] width 287 height 38
type input "**********"
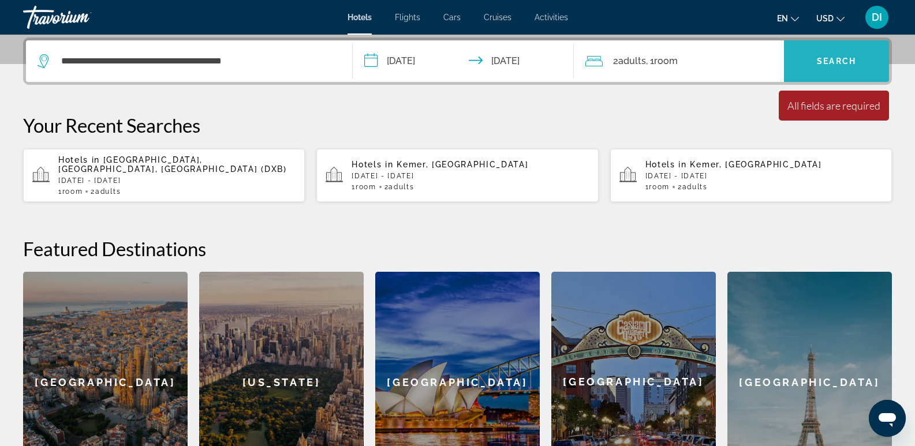
click at [837, 59] on span "Search" at bounding box center [835, 61] width 39 height 9
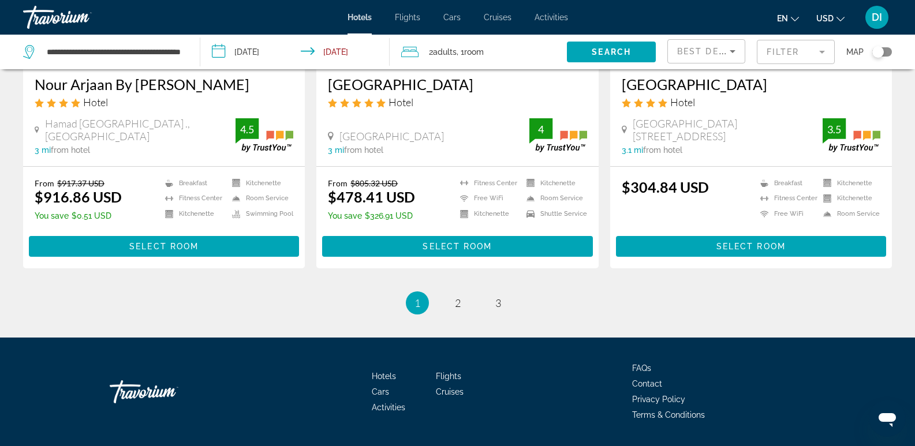
scroll to position [1529, 0]
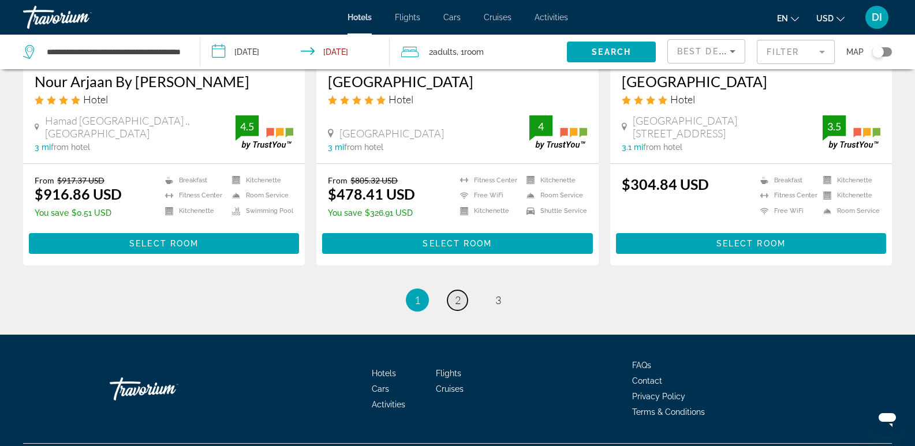
click at [459, 294] on span "2" at bounding box center [458, 300] width 6 height 13
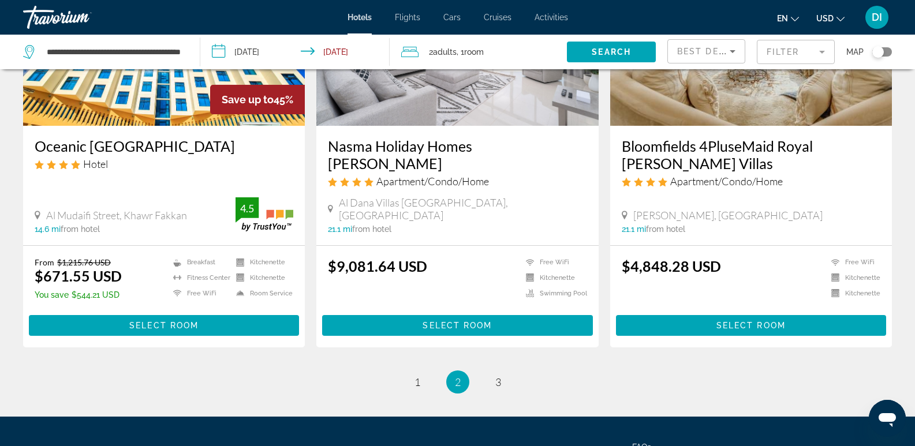
scroll to position [1490, 0]
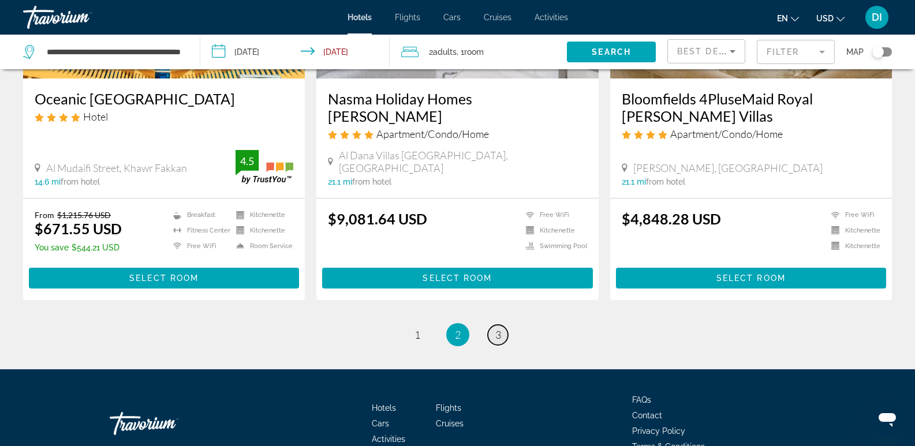
click at [498, 328] on span "3" at bounding box center [498, 334] width 6 height 13
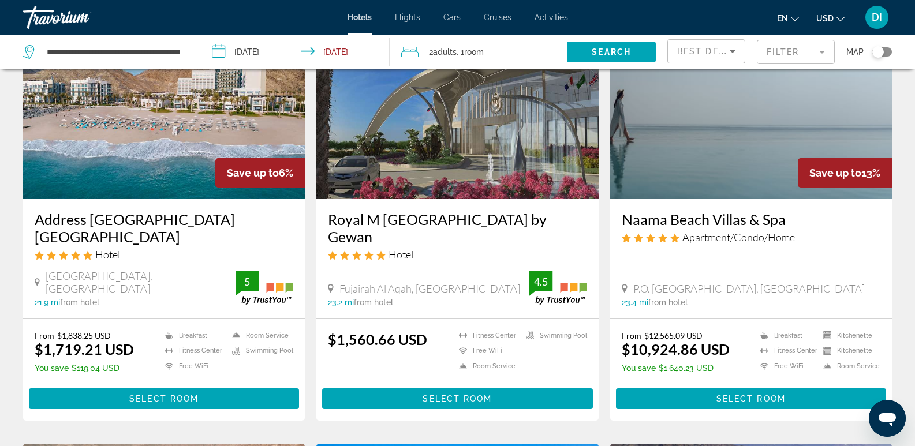
scroll to position [115, 0]
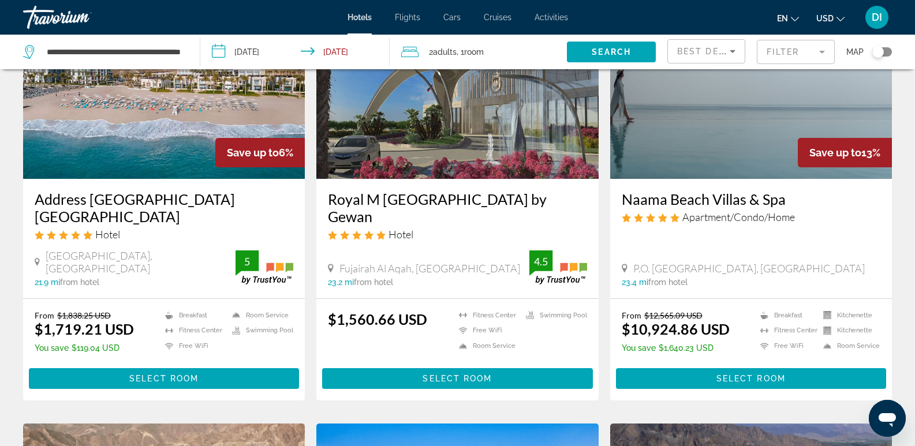
click at [138, 198] on h3 "Address [GEOGRAPHIC_DATA] [GEOGRAPHIC_DATA]" at bounding box center [164, 207] width 258 height 35
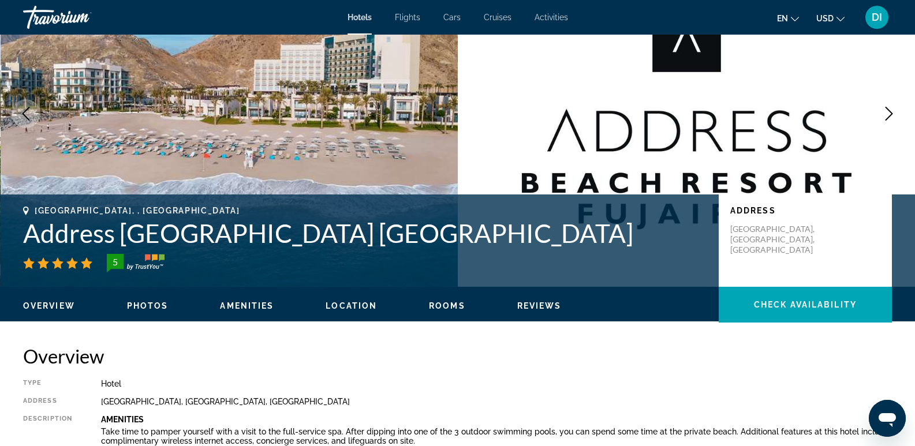
scroll to position [173, 0]
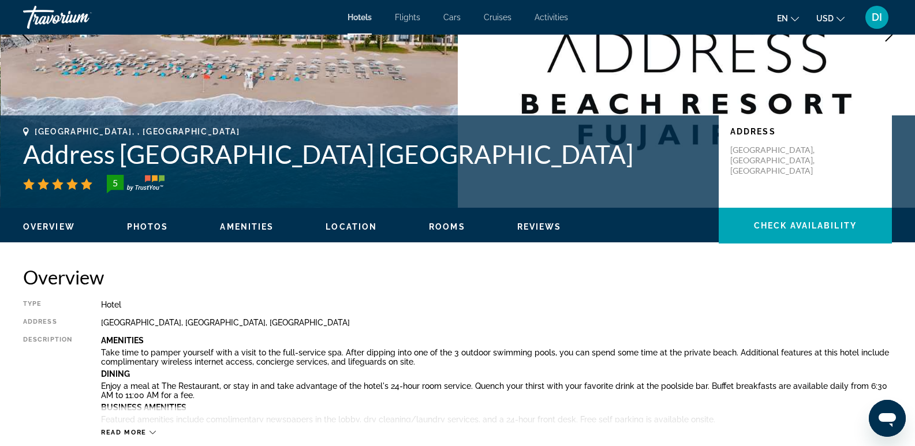
click at [158, 227] on span "Photos" at bounding box center [148, 226] width 42 height 9
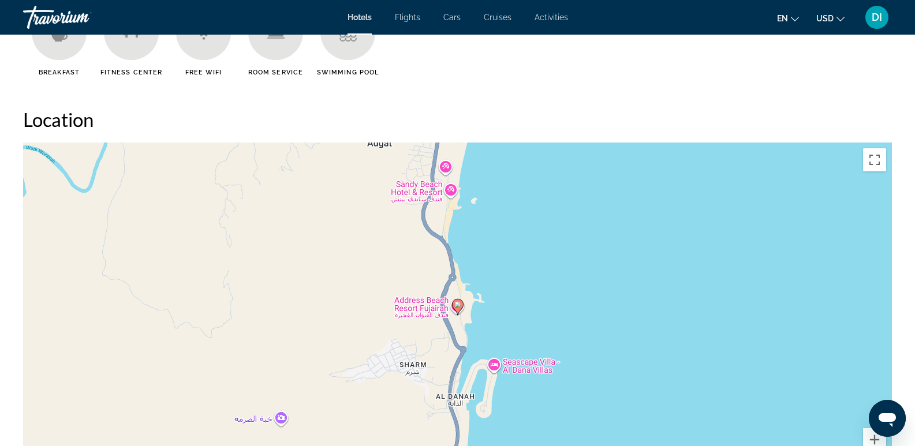
scroll to position [1083, 0]
